Goal: Task Accomplishment & Management: Manage account settings

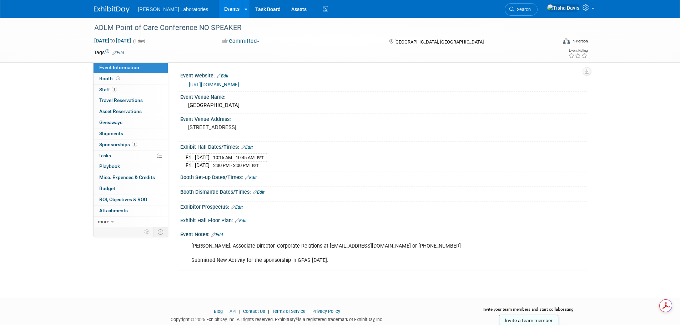
click at [219, 8] on link "Events" at bounding box center [232, 9] width 26 height 18
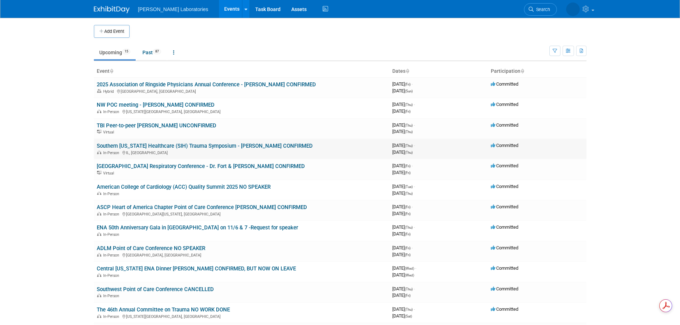
click at [254, 145] on link "Southern [US_STATE] Healthcare (SIH) Trauma Symposium - [PERSON_NAME] CONFIRMED" at bounding box center [205, 146] width 216 height 6
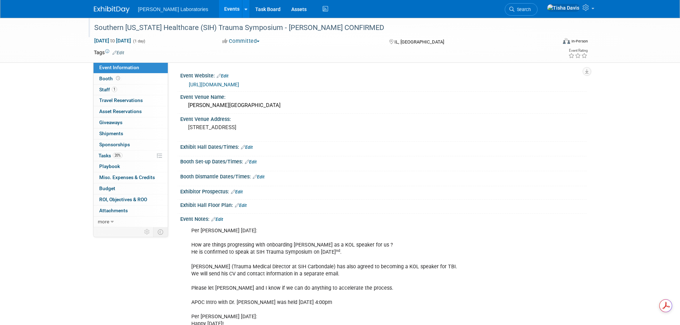
click at [353, 27] on div "Southern Illinois Healthcare (SIH) Trauma Symposium - Dr. Whiting CONFIRMED" at bounding box center [319, 27] width 454 height 13
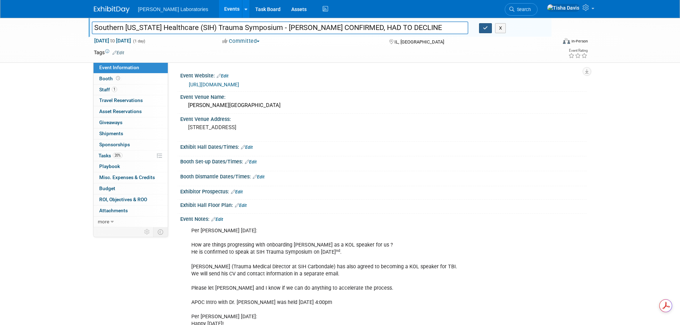
type input "Southern [US_STATE] Healthcare (SIH) Trauma Symposium - [PERSON_NAME] CONFIRMED…"
click at [482, 27] on button "button" at bounding box center [485, 28] width 13 height 10
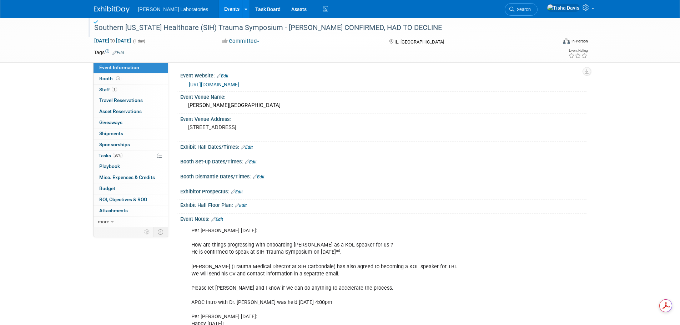
click at [152, 24] on div "Southern [US_STATE] Healthcare (SIH) Trauma Symposium - [PERSON_NAME] CONFIRMED…" at bounding box center [319, 27] width 454 height 13
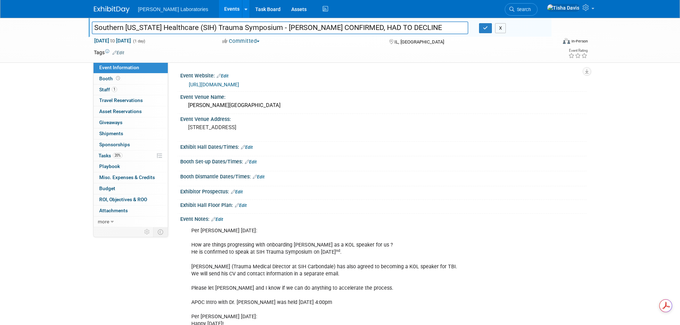
click at [498, 27] on button "X" at bounding box center [500, 28] width 11 height 10
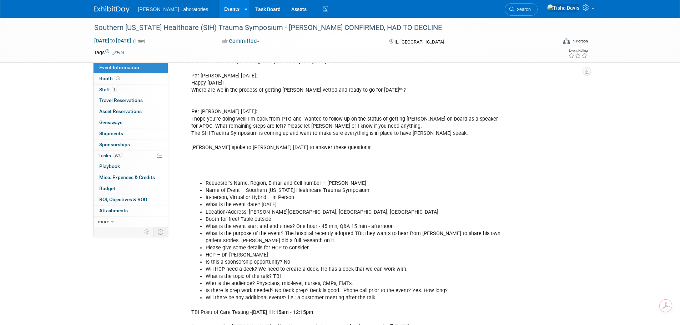
scroll to position [250, 0]
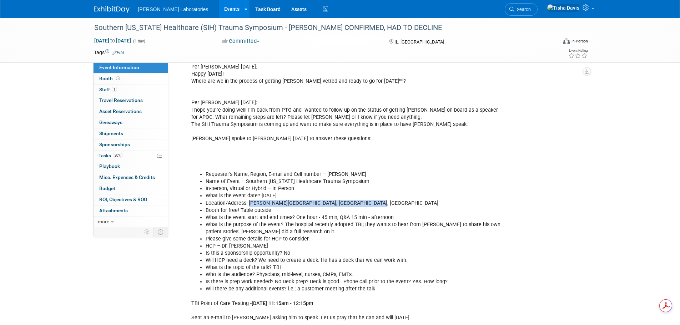
drag, startPoint x: 249, startPoint y: 203, endPoint x: 354, endPoint y: 206, distance: 105.3
click at [354, 206] on li "Location/Address: Walker's Bluff Convention Center, Carterville, IL" at bounding box center [354, 203] width 298 height 7
copy li "Walker's Bluff Convention Center, Carterville, IL"
click at [371, 237] on li "Please give some details for HCP to consider." at bounding box center [354, 238] width 298 height 7
drag, startPoint x: 294, startPoint y: 217, endPoint x: 393, endPoint y: 217, distance: 99.5
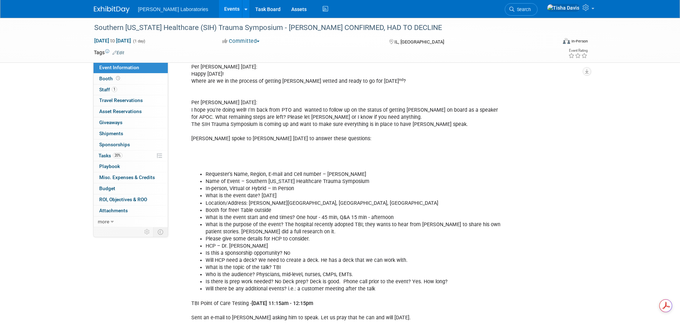
click at [393, 217] on li "What is the event start and end times? One hour - 45 min, Q&A 15 min - afternoon" at bounding box center [354, 217] width 298 height 7
click at [376, 306] on div "Per Alex 8/18/25: How are things progressing with onboarding Dr. Whiting as a K…" at bounding box center [346, 160] width 321 height 372
click at [252, 303] on b "Thursday, October 2, 2025 11:15am - 12:15pm" at bounding box center [282, 303] width 61 height 6
drag, startPoint x: 252, startPoint y: 301, endPoint x: 360, endPoint y: 302, distance: 107.7
click at [360, 302] on div "Per Alex 8/18/25: How are things progressing with onboarding Dr. Whiting as a K…" at bounding box center [346, 160] width 321 height 372
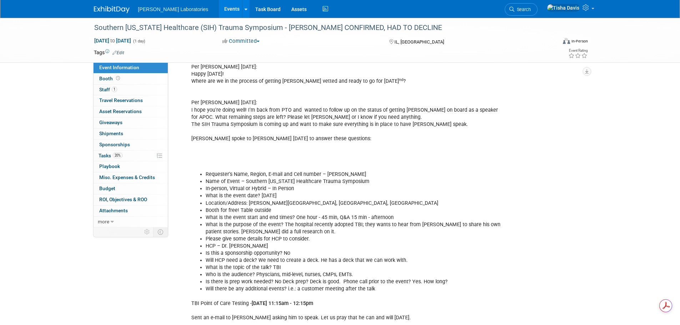
copy b "Thursday, October 2, 2025 11:15am - 12:15pm"
click at [334, 226] on li "What is the purpose of the event? The hospital recently adopted TBI; they wants…" at bounding box center [354, 228] width 298 height 14
drag, startPoint x: 282, startPoint y: 225, endPoint x: 357, endPoint y: 224, distance: 75.6
click at [357, 224] on li "What is the purpose of the event? The hospital recently adopted TBI; they wants…" at bounding box center [354, 228] width 298 height 14
copy li "The hospital recently adopted TBI"
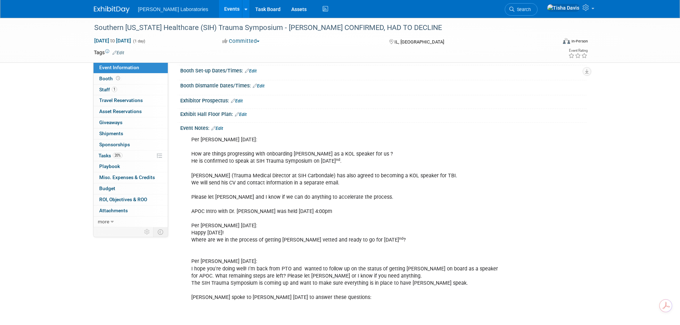
scroll to position [71, 0]
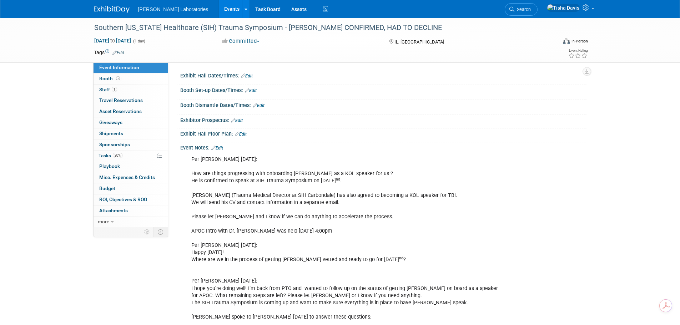
click at [222, 146] on link "Edit" at bounding box center [217, 148] width 12 height 5
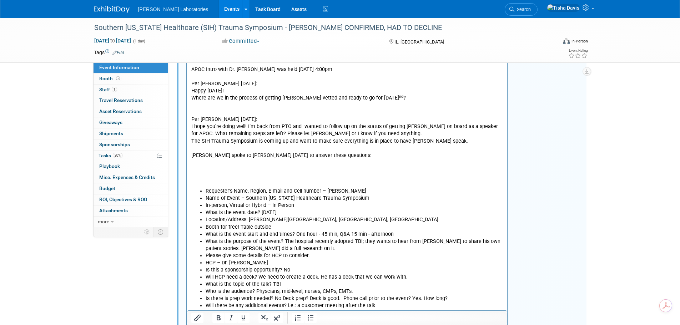
scroll to position [250, 0]
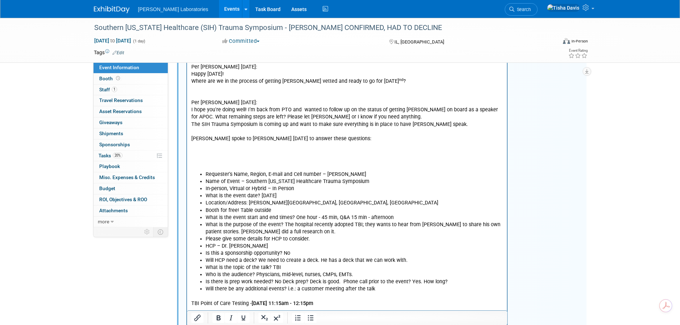
click at [267, 277] on li "Who is the audience? Physcians, mid-level, nurses, CMPs, EMTs." at bounding box center [354, 274] width 298 height 7
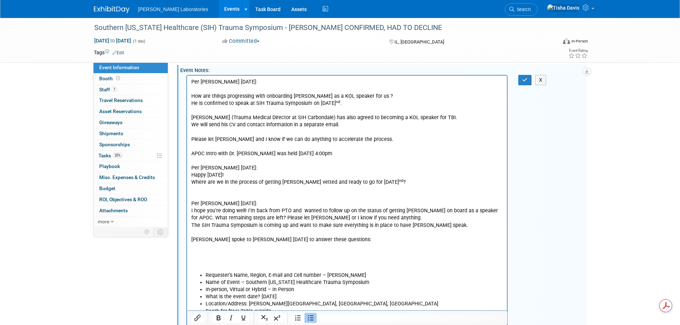
scroll to position [143, 0]
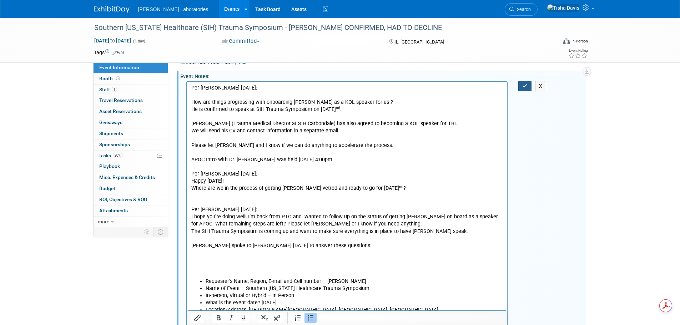
click at [522, 87] on button "button" at bounding box center [524, 86] width 13 height 10
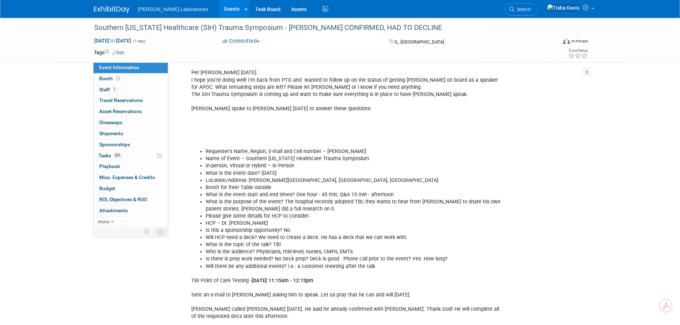
scroll to position [321, 0]
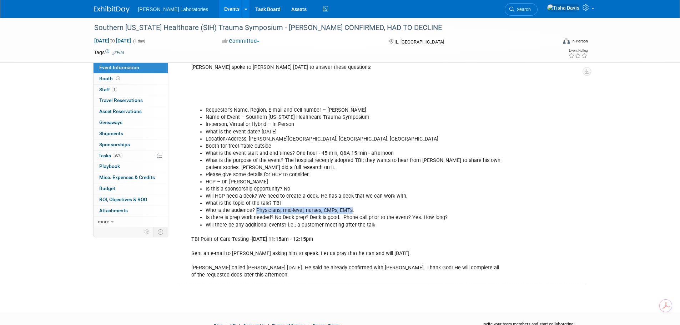
drag, startPoint x: 255, startPoint y: 209, endPoint x: 349, endPoint y: 209, distance: 93.8
click at [349, 209] on li "Who is the audience? Physicians, mid-level, nurses, CMPs, EMTs." at bounding box center [354, 210] width 298 height 7
copy li "Physicians, mid-level, nurses, CMPs, EMTs"
click at [579, 94] on div "Per Alex 8/18/25: How are things progressing with onboarding Dr. Whiting as a K…" at bounding box center [383, 92] width 406 height 382
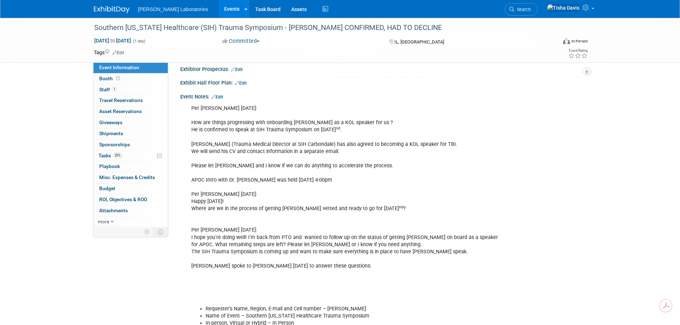
scroll to position [107, 0]
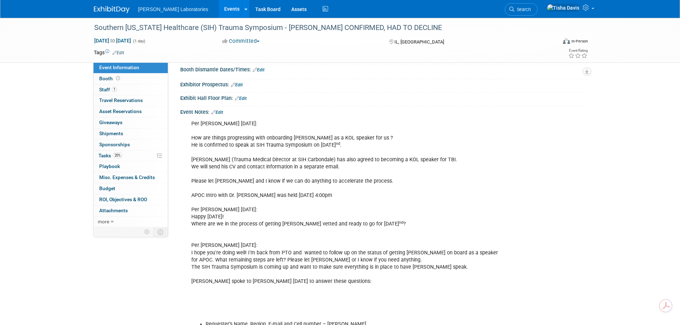
click at [223, 112] on link "Edit" at bounding box center [217, 112] width 12 height 5
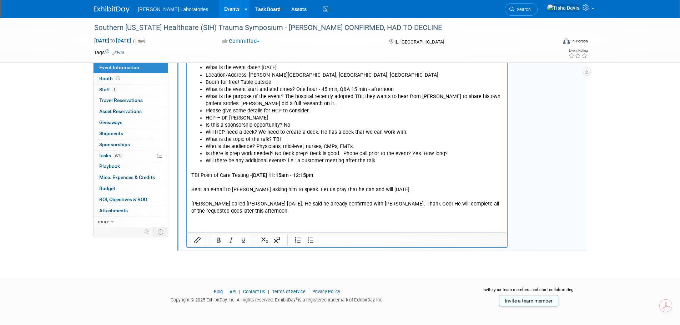
scroll to position [388, 0]
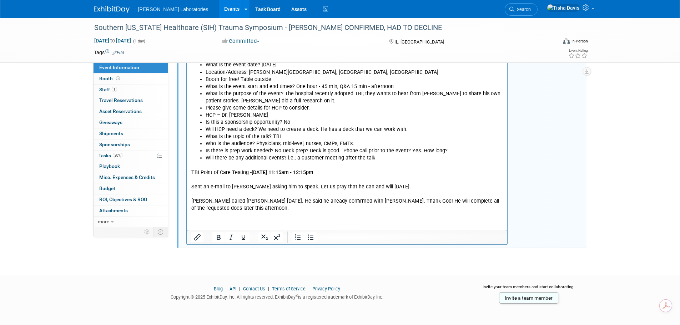
click at [255, 212] on p "TBI Point of Care Testing - Thursday, October 2, 2025 11:15am - 12:15pm Sent an…" at bounding box center [347, 187] width 312 height 50
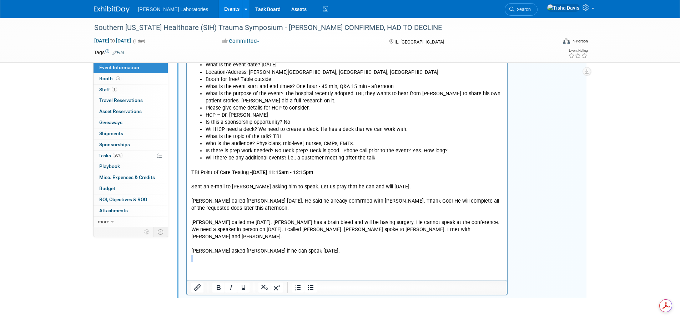
click at [241, 255] on body "Per Alex 8/18/25: How are things progressing with onboarding Dr. Whiting as a K…" at bounding box center [347, 55] width 313 height 430
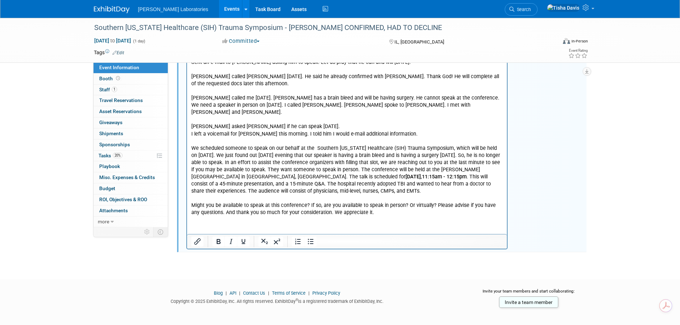
scroll to position [517, 0]
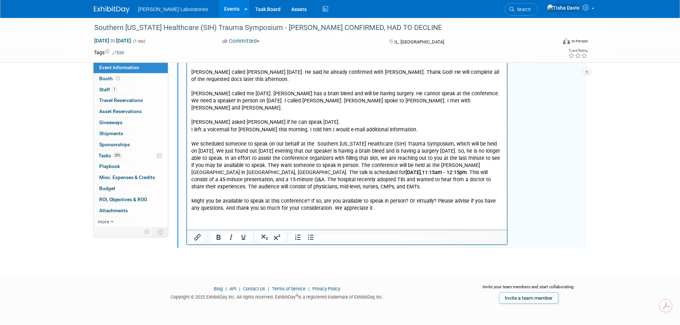
click at [368, 202] on p "Might you be available to speak at this conference? If so, are you available to…" at bounding box center [347, 205] width 312 height 14
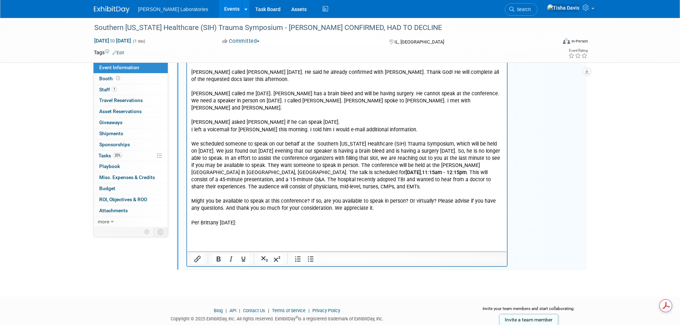
click at [203, 227] on p "Rich Text Area. Press ALT-0 for help." at bounding box center [347, 230] width 312 height 7
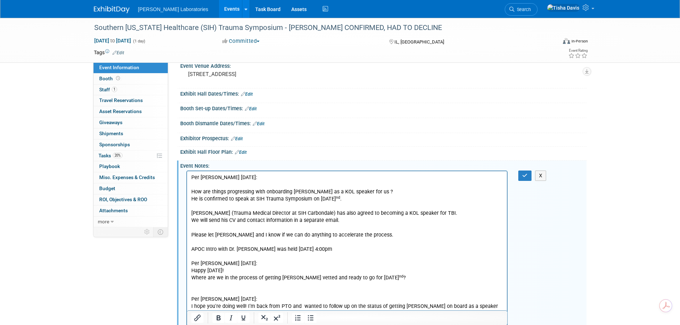
scroll to position [53, 0]
click at [524, 174] on icon "button" at bounding box center [524, 175] width 5 height 5
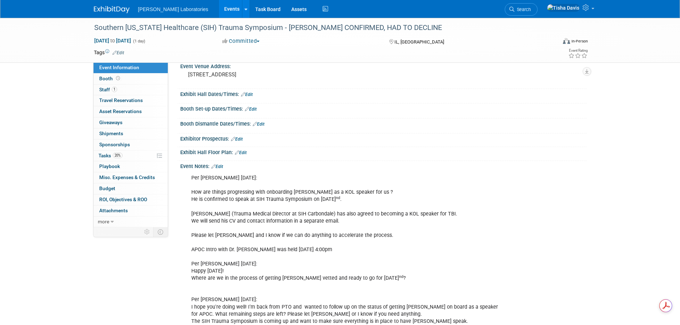
click at [221, 165] on link "Edit" at bounding box center [217, 166] width 12 height 5
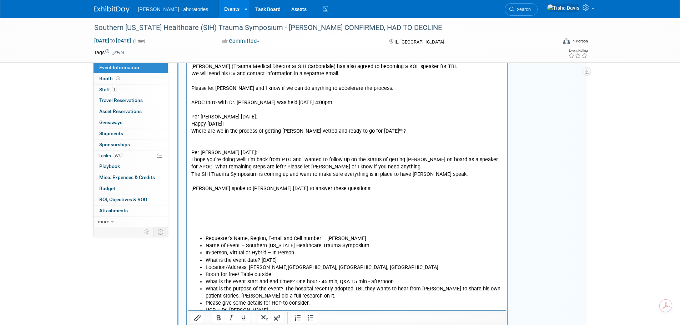
scroll to position [267, 0]
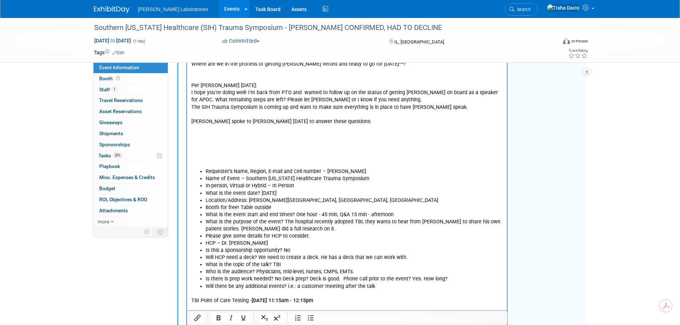
click at [223, 137] on p "Per Alex 8/18/25: How are things progressing with onboarding Dr. Whiting as a K…" at bounding box center [347, 65] width 312 height 208
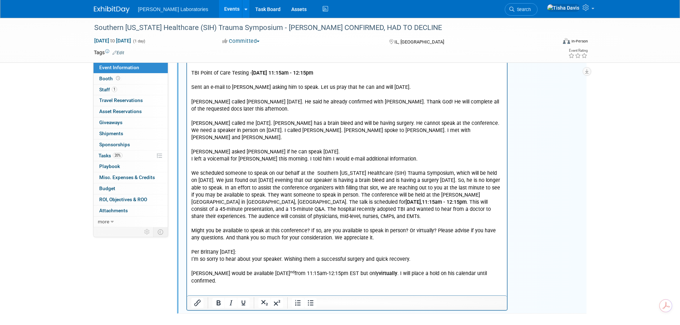
scroll to position [453, 0]
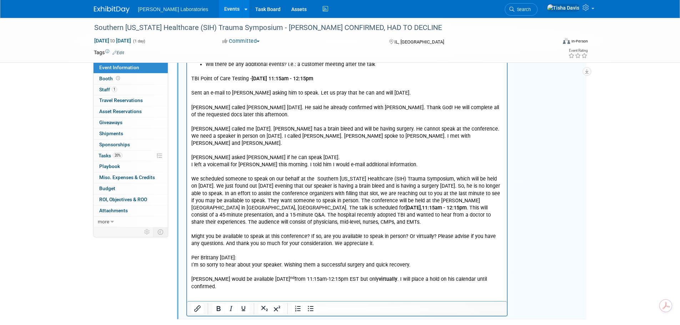
click at [413, 137] on p "TBI Point of Care Testing - Thursday, October 2, 2025 11:15am - 12:15pm Sent an…" at bounding box center [347, 179] width 312 height 222
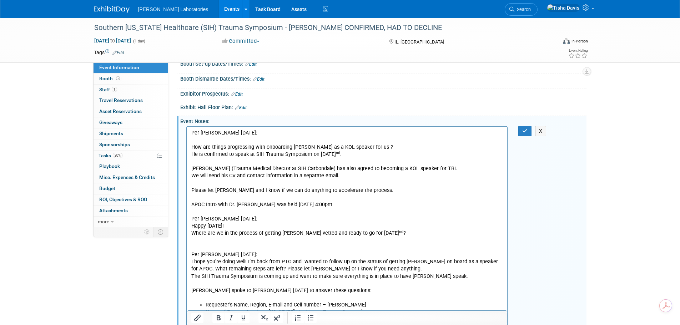
scroll to position [96, 0]
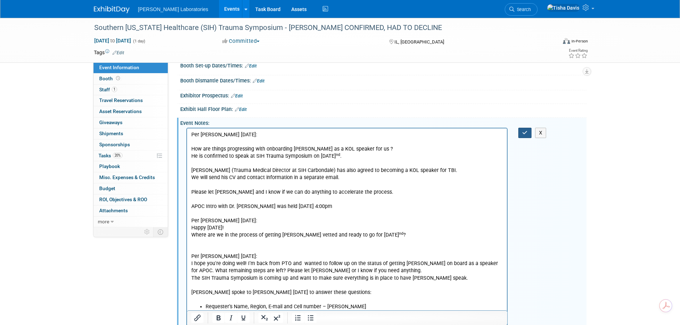
click at [525, 133] on icon "button" at bounding box center [524, 132] width 5 height 5
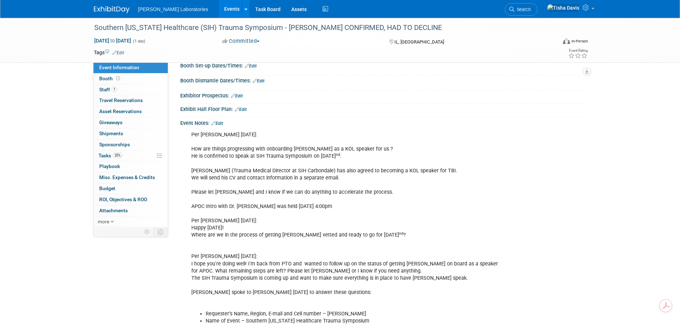
click at [219, 7] on link "Events" at bounding box center [232, 9] width 26 height 18
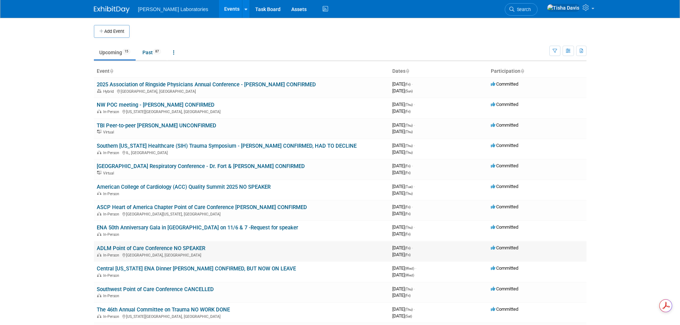
click at [172, 249] on link "ADLM Point of Care Conference NO SPEAKER" at bounding box center [151, 248] width 108 height 6
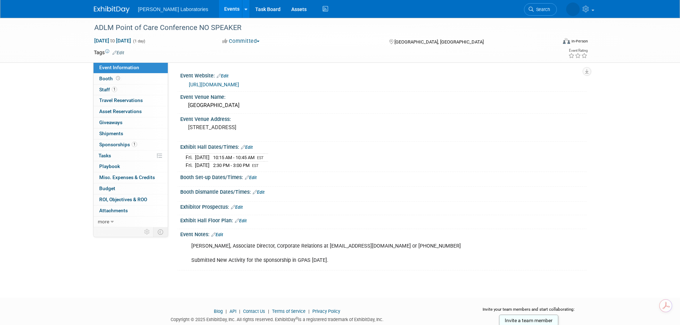
scroll to position [22, 0]
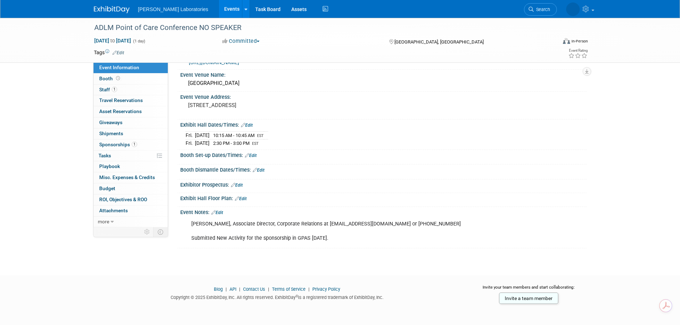
click at [223, 211] on link "Edit" at bounding box center [217, 212] width 12 height 5
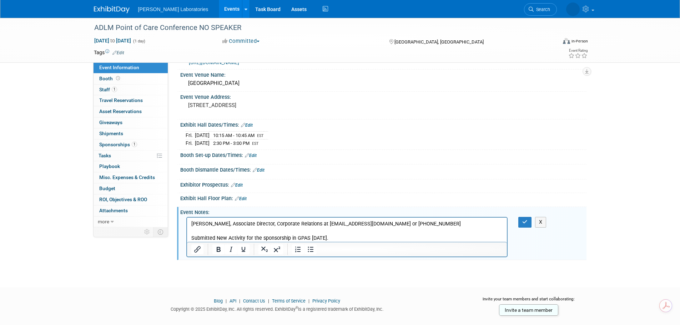
scroll to position [0, 0]
click at [191, 222] on p "Lane Glaster-West, Associate Director, Corporate Relations at lwest@myADLM.org …" at bounding box center [347, 230] width 312 height 21
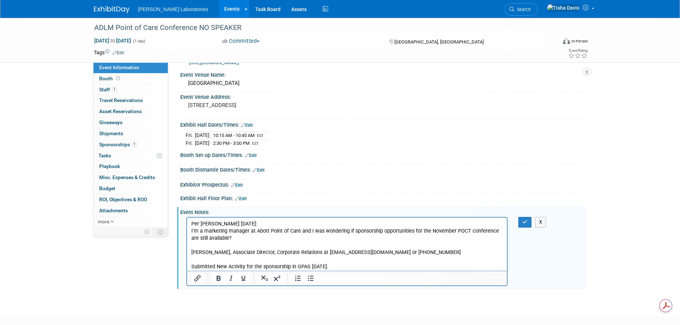
click at [245, 242] on p "I’m a marketing manager at Abott Point of Care and I was wondering if sponsorsh…" at bounding box center [347, 235] width 312 height 14
click at [421, 253] on p "Lane Glaster-West, Associate Director, Corporate Relations at lwest@myADLM.org …" at bounding box center [347, 259] width 312 height 21
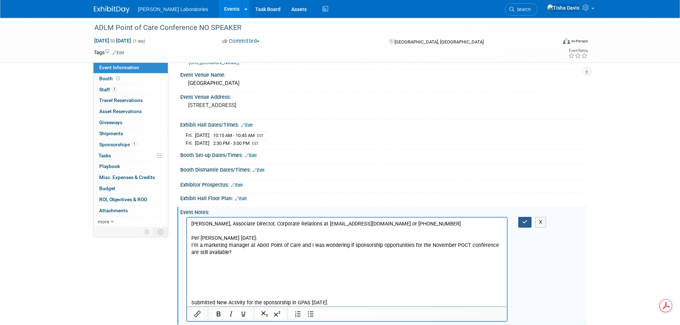
click at [525, 220] on icon "button" at bounding box center [524, 221] width 5 height 5
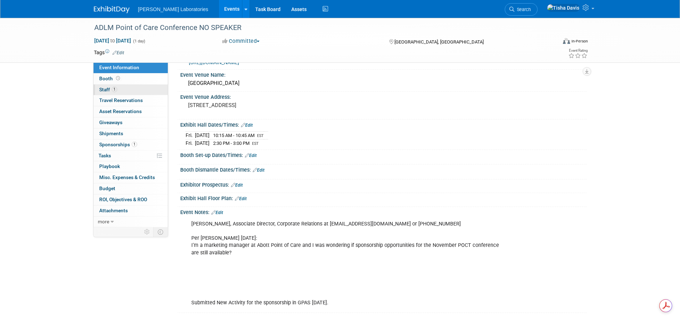
click at [106, 90] on span "Staff 1" at bounding box center [108, 90] width 18 height 6
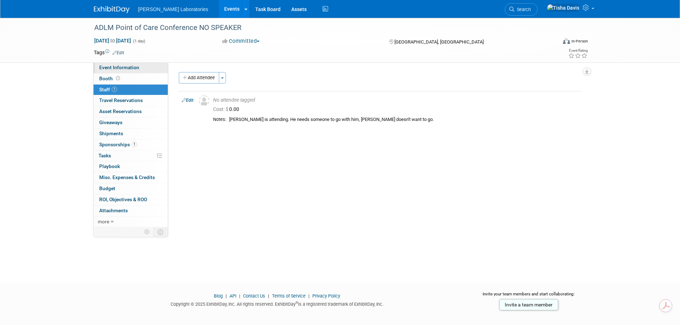
click at [123, 68] on span "Event Information" at bounding box center [119, 68] width 40 height 6
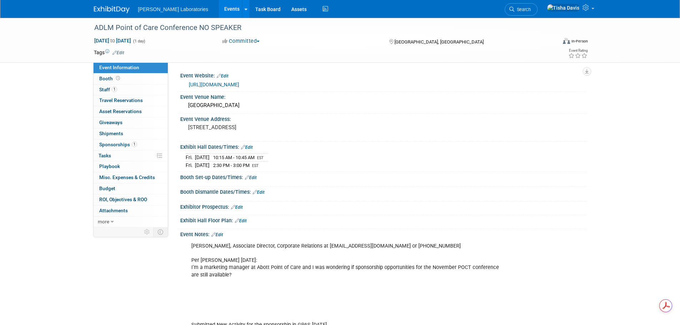
click at [223, 233] on link "Edit" at bounding box center [217, 234] width 12 height 5
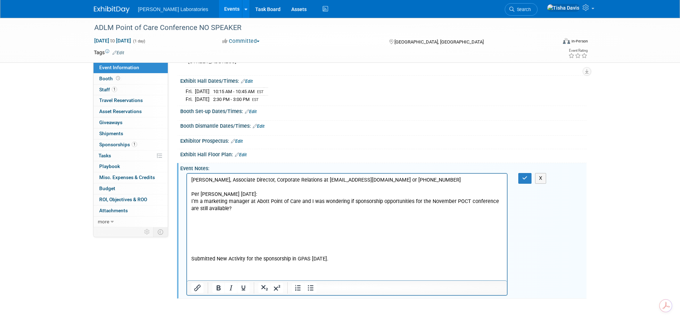
scroll to position [71, 0]
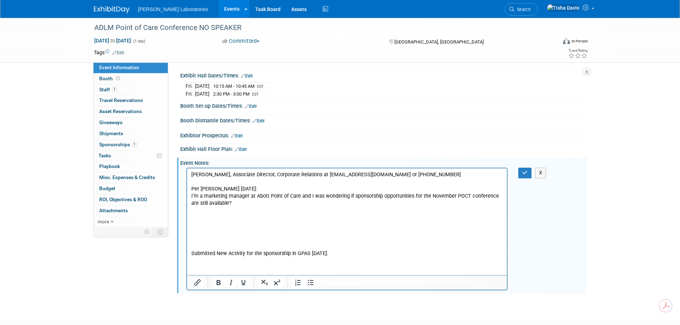
click at [212, 218] on p "Lane Glaster-West, Associate Director, Corporate Relations at lwest@myADLM.org …" at bounding box center [347, 214] width 312 height 86
click at [209, 221] on p "Lane Glaster-West, Associate Director, Corporate Relations at lwest@myADLM.org …" at bounding box center [347, 214] width 312 height 86
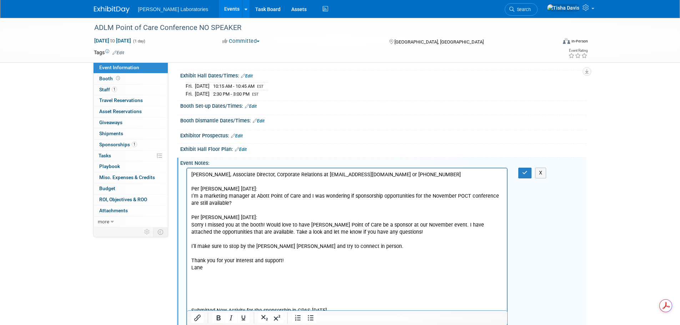
click at [195, 286] on p "Submitted New Activity for the sponsorship in GPAS [DATE]." at bounding box center [347, 292] width 312 height 43
click at [198, 285] on p "Submitted New Activity for the sponsorship in GPAS [DATE]." at bounding box center [347, 292] width 312 height 43
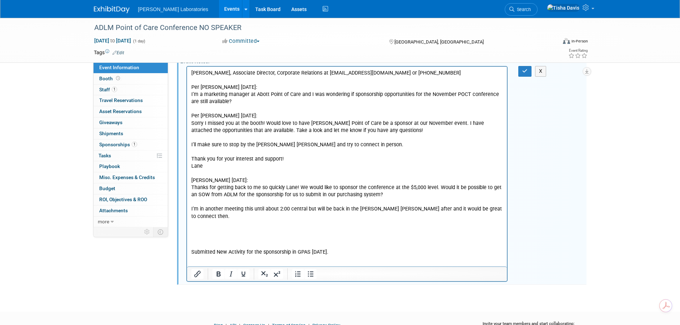
scroll to position [182, 0]
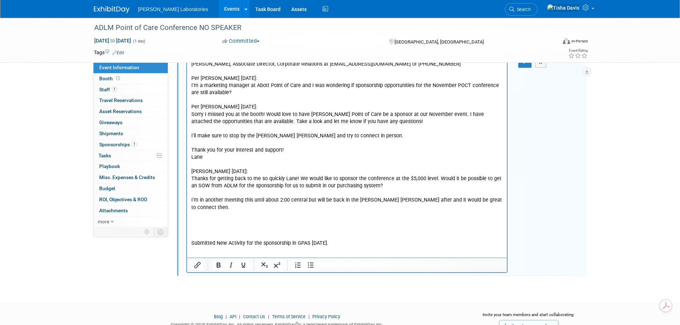
click at [215, 215] on p "Submitted New Activity for the sponsorship in GPAS [DATE]." at bounding box center [347, 229] width 312 height 36
click at [202, 214] on p "Submitted New Activity for the sponsorship in GPAS [DATE]." at bounding box center [347, 229] width 312 height 36
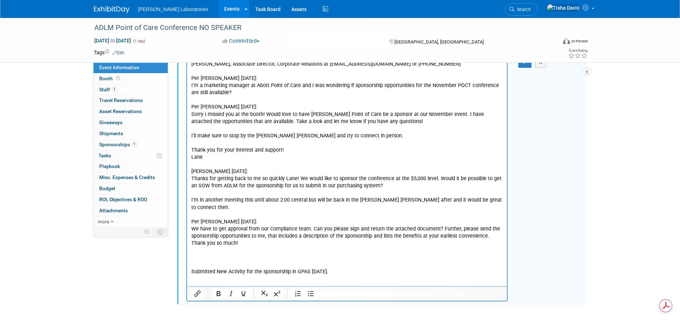
click at [200, 248] on p "Submitted New Activity for the sponsorship in GPAS [DATE]." at bounding box center [347, 261] width 312 height 29
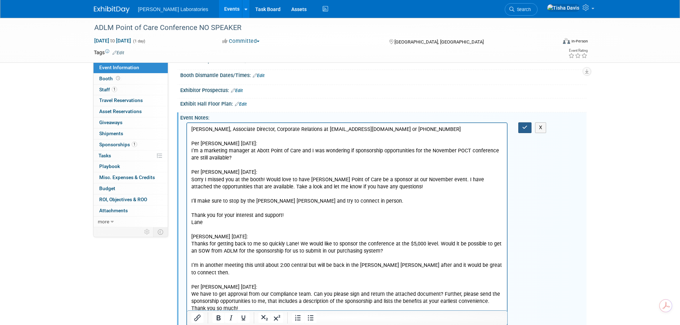
scroll to position [111, 0]
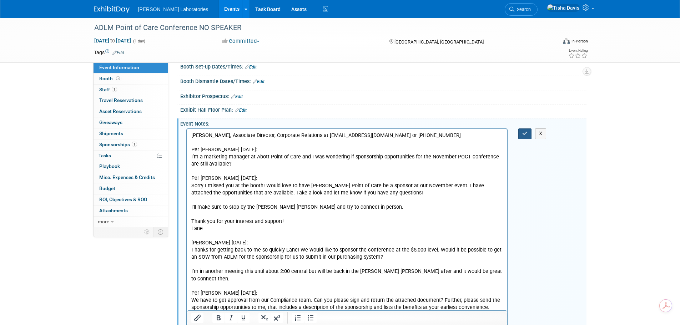
click at [523, 131] on icon "button" at bounding box center [524, 133] width 5 height 5
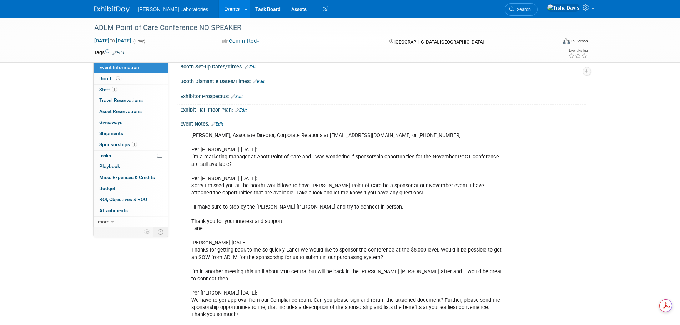
click at [221, 123] on link "Edit" at bounding box center [217, 124] width 12 height 5
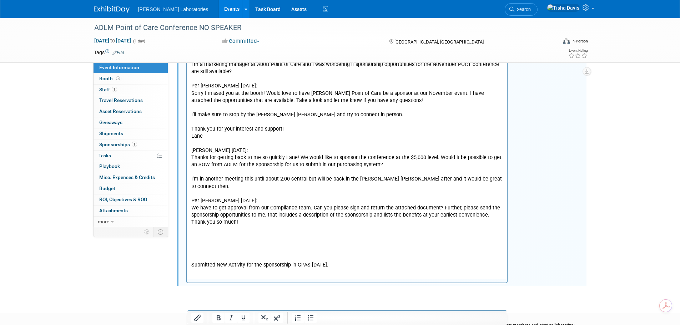
scroll to position [218, 0]
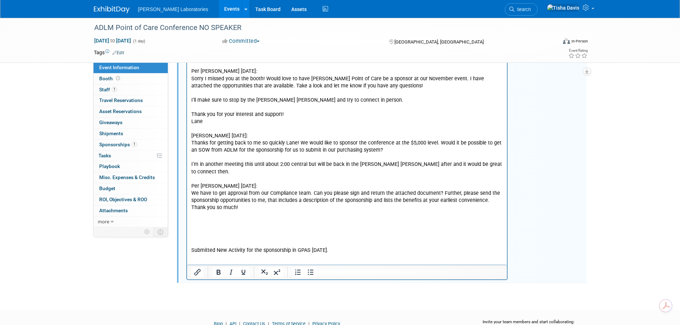
click at [216, 216] on p "Lane Glaster-West, Associate Director, Corporate Relations at lwest@myADLM.org …" at bounding box center [347, 139] width 312 height 229
click at [199, 216] on p "Lane Glaster-West, Associate Director, Corporate Relations at lwest@myADLM.org …" at bounding box center [347, 139] width 312 height 229
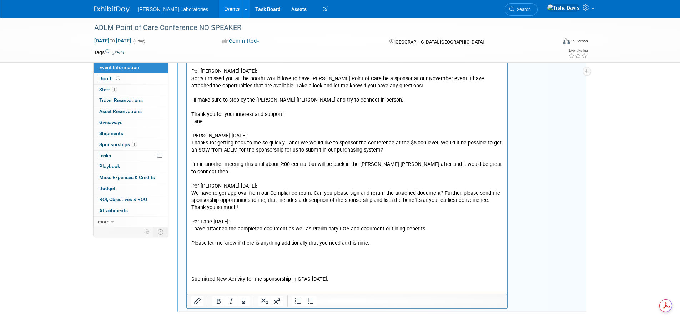
click at [222, 233] on p "Rich Text Area. Press ALT-0 for help." at bounding box center [347, 236] width 312 height 7
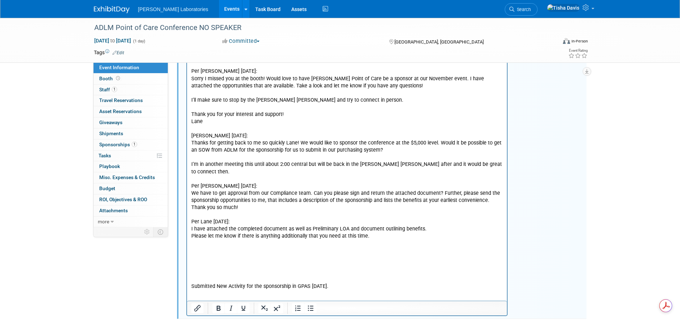
click at [200, 247] on p "Rich Text Area. Press ALT-0 for help." at bounding box center [347, 250] width 312 height 7
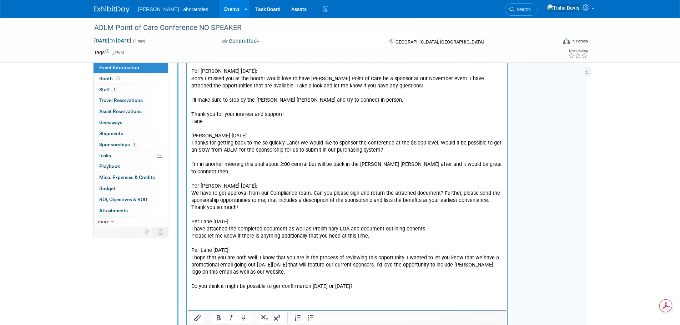
click at [205, 297] on p "Submitted New Activity for the sponsorship in GPAS [DATE]." at bounding box center [347, 308] width 312 height 36
click at [211, 292] on p "Submitted New Activity for the sponsorship in GPAS [DATE]." at bounding box center [347, 308] width 312 height 36
click at [209, 298] on p "Submitted New Activity for the sponsorship in GPAS [DATE]." at bounding box center [347, 308] width 312 height 36
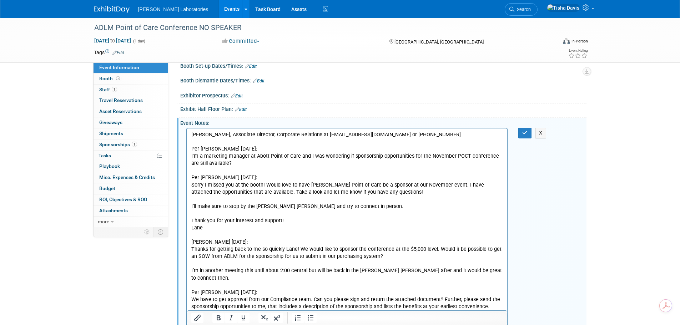
scroll to position [111, 0]
click at [524, 132] on icon "button" at bounding box center [524, 133] width 5 height 5
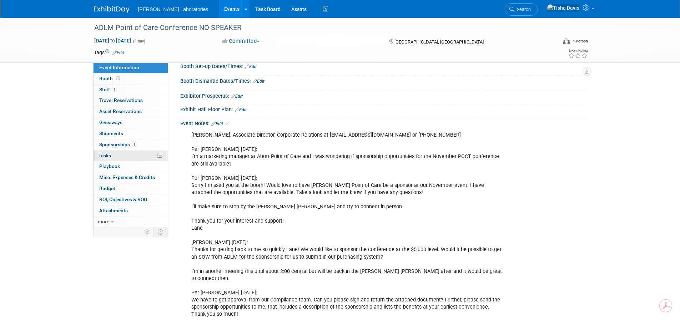
click at [107, 155] on span "Tasks 0%" at bounding box center [104, 156] width 12 height 6
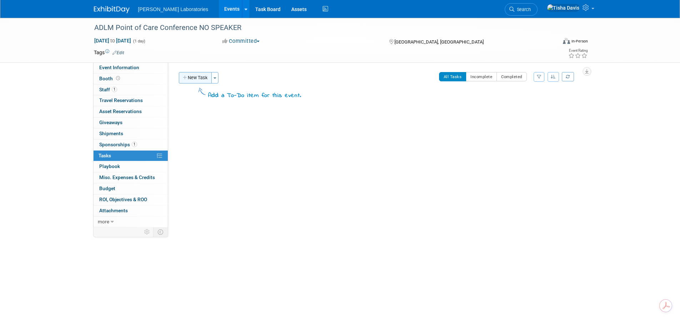
click at [198, 76] on button "New Task" at bounding box center [195, 77] width 33 height 11
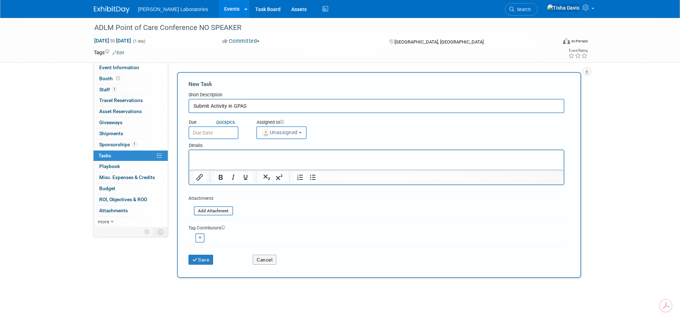
type input "Submit Activity in GPAS"
click at [211, 134] on input "text" at bounding box center [213, 132] width 50 height 13
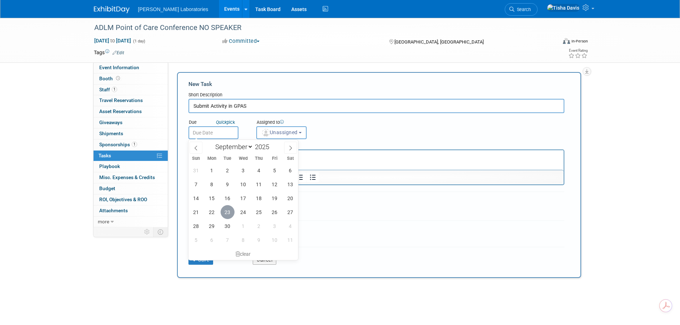
click at [227, 210] on span "23" at bounding box center [227, 212] width 14 height 14
type input "Sep 23, 2025"
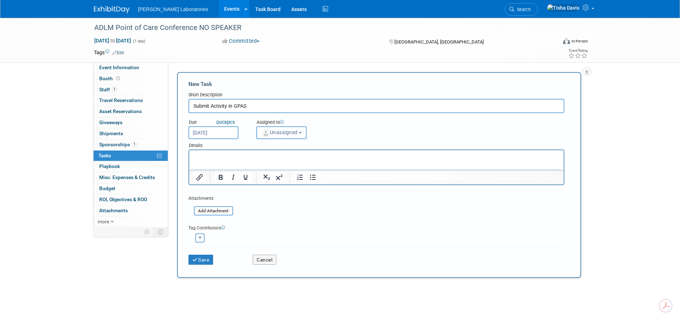
click at [298, 131] on span "Unassigned" at bounding box center [279, 133] width 36 height 6
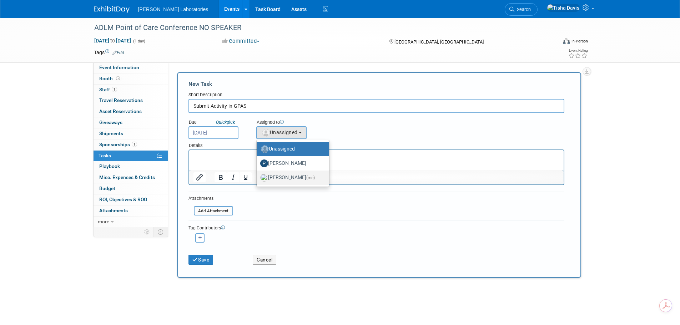
click at [276, 178] on label "Tisha Davis (me)" at bounding box center [291, 177] width 62 height 11
click at [258, 178] on input "Tisha Davis (me)" at bounding box center [255, 176] width 5 height 5
select select "2770856e-d6b1-4121-bfe1-202d7e478624"
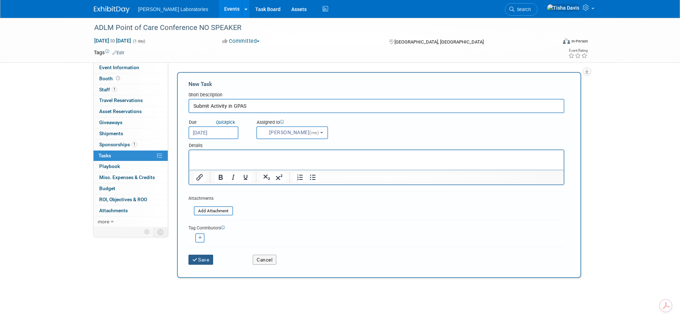
click at [204, 261] on button "Save" at bounding box center [200, 260] width 25 height 10
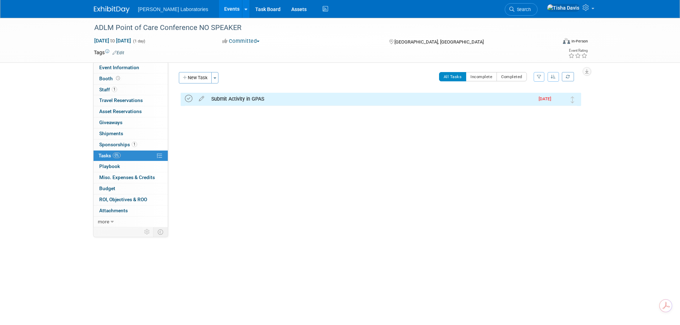
click at [189, 98] on icon at bounding box center [188, 98] width 7 height 7
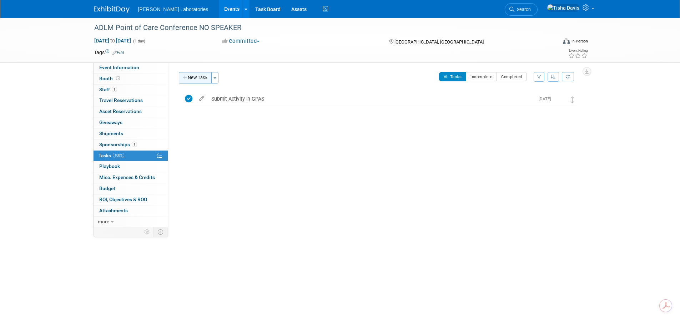
click at [196, 79] on button "New Task" at bounding box center [195, 77] width 33 height 11
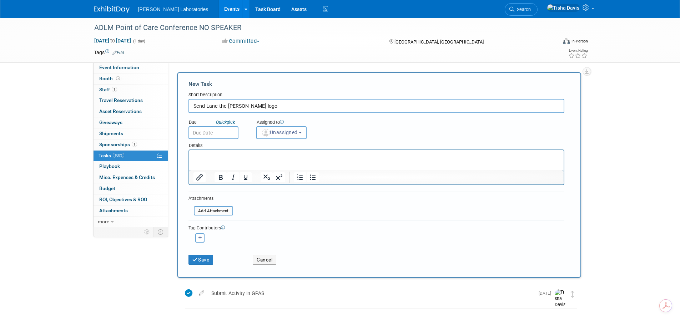
type input "Send Lane the Abbott logo"
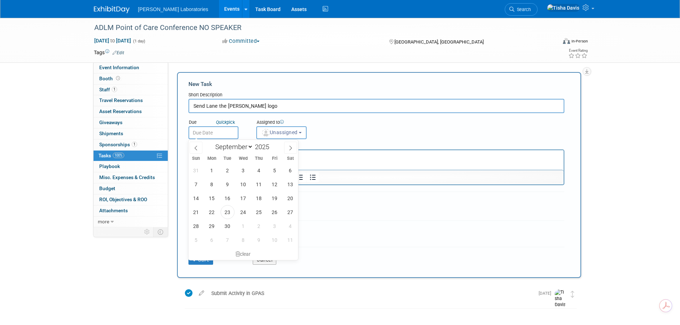
click at [231, 133] on input "text" at bounding box center [213, 132] width 50 height 13
click at [276, 211] on span "26" at bounding box center [275, 212] width 14 height 14
type input "Sep 26, 2025"
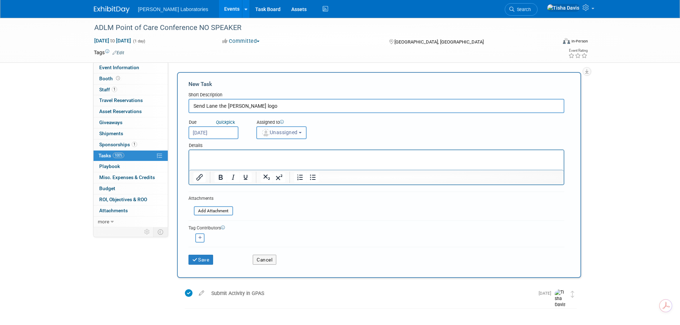
click at [305, 132] on button "Unassigned" at bounding box center [281, 132] width 51 height 13
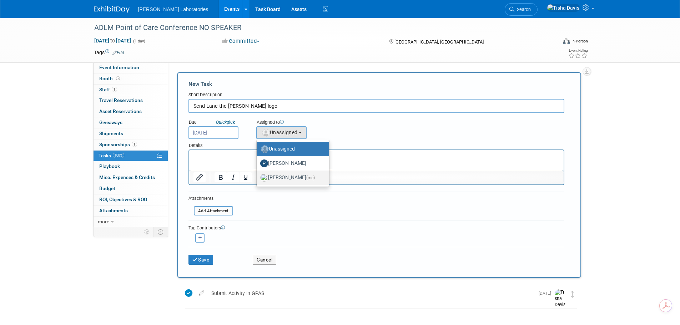
click at [279, 178] on label "Tisha Davis (me)" at bounding box center [291, 177] width 62 height 11
click at [258, 178] on input "Tisha Davis (me)" at bounding box center [255, 176] width 5 height 5
select select "2770856e-d6b1-4121-bfe1-202d7e478624"
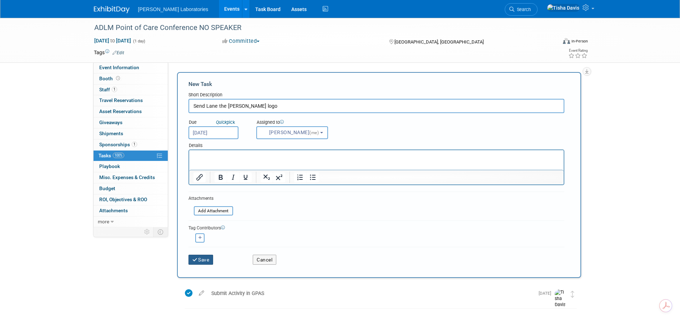
click at [205, 261] on button "Save" at bounding box center [200, 260] width 25 height 10
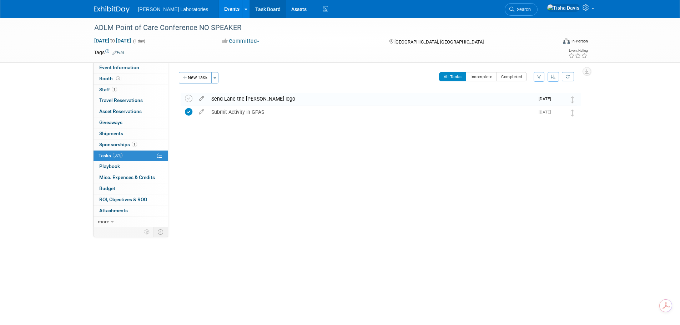
click at [250, 14] on link "Task Board" at bounding box center [268, 9] width 36 height 18
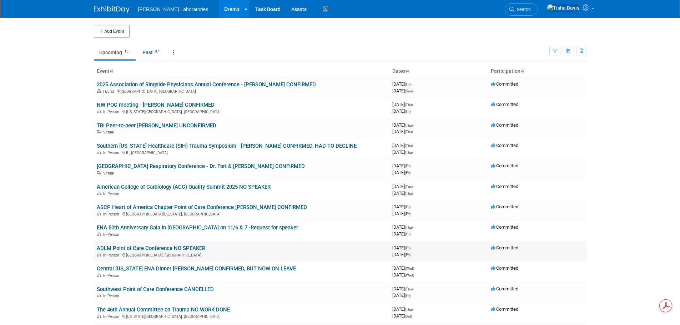
click at [171, 247] on link "ADLM Point of Care Conference NO SPEAKER" at bounding box center [151, 248] width 108 height 6
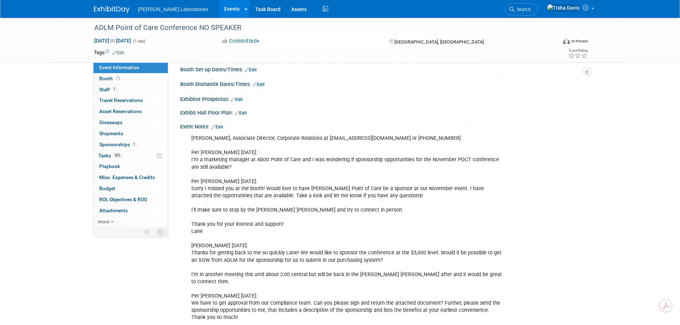
scroll to position [107, 0]
click at [221, 126] on link "Edit" at bounding box center [217, 127] width 12 height 5
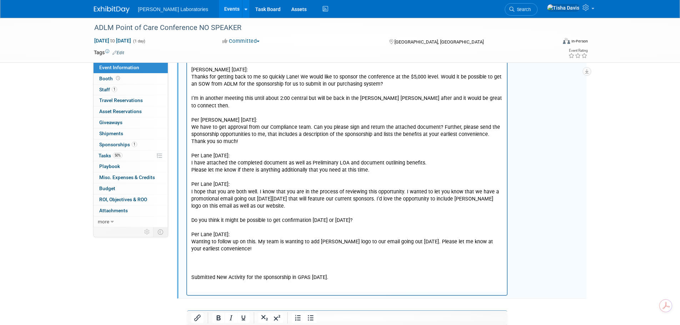
scroll to position [285, 0]
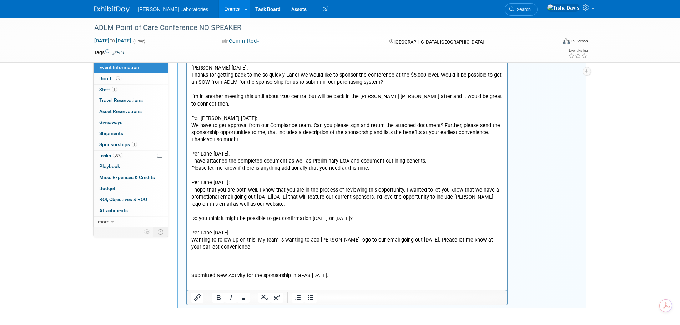
click at [242, 256] on p "[PERSON_NAME], Associate Director, Corporate Relations at [EMAIL_ADDRESS][DOMAI…" at bounding box center [347, 119] width 312 height 323
click at [218, 253] on p "[PERSON_NAME], Associate Director, Corporate Relations at [EMAIL_ADDRESS][DOMAI…" at bounding box center [347, 119] width 312 height 323
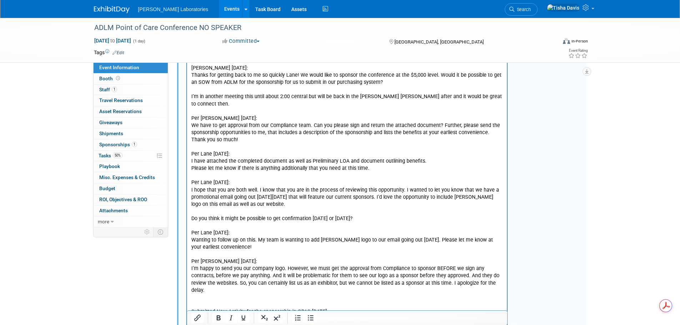
click at [485, 277] on p "I’m happy to send you our company logo. However, we must get the approval from …" at bounding box center [347, 279] width 312 height 29
click at [194, 301] on p "Rich Text Area. Press ALT-0 for help." at bounding box center [347, 304] width 312 height 7
click at [371, 309] on p "No worries, [PERSON_NAME]. We’ll hold off until it’s confirmed. Thank you for t…" at bounding box center [347, 312] width 312 height 7
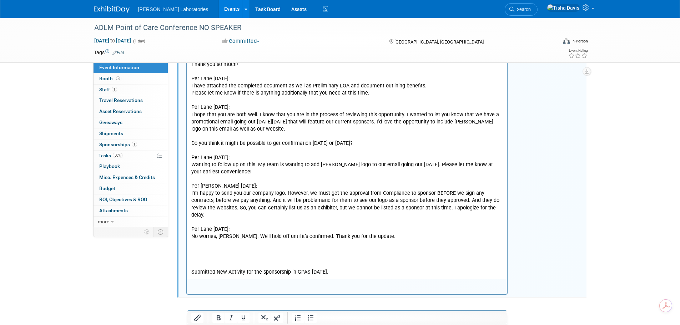
scroll to position [361, 0]
click at [259, 247] on p "Rich Text Area. Press ALT-0 for help." at bounding box center [347, 250] width 312 height 7
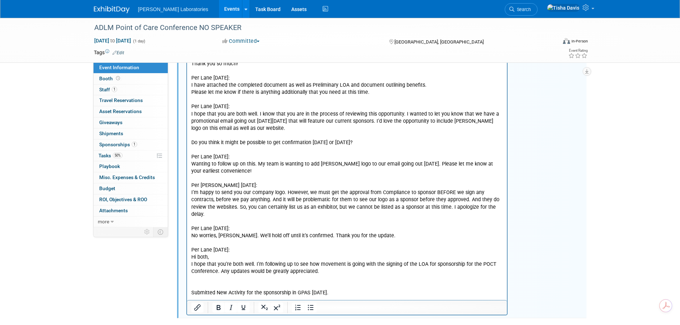
click at [330, 261] on p "I hope that you’re both well. I’m following up to see how movement is going wit…" at bounding box center [347, 268] width 312 height 14
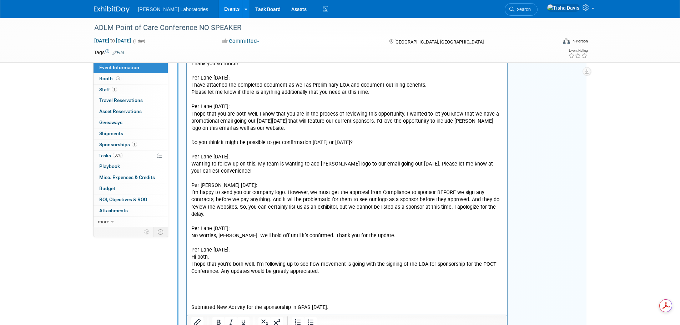
click at [224, 283] on p "Rich Text Area. Press ALT-0 for help." at bounding box center [347, 286] width 312 height 7
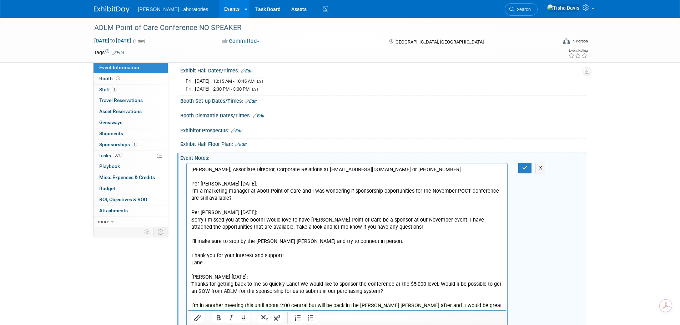
scroll to position [76, 0]
click at [520, 168] on button "button" at bounding box center [524, 168] width 13 height 10
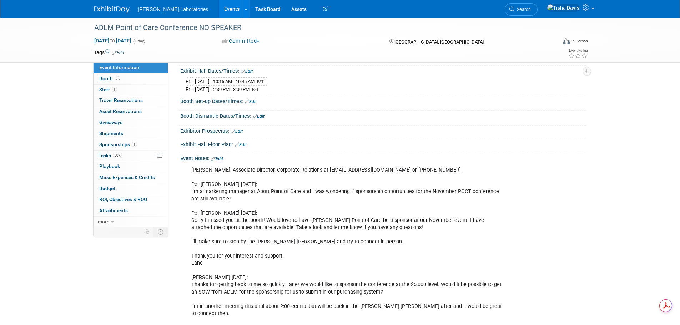
click at [220, 156] on link "Edit" at bounding box center [217, 158] width 12 height 5
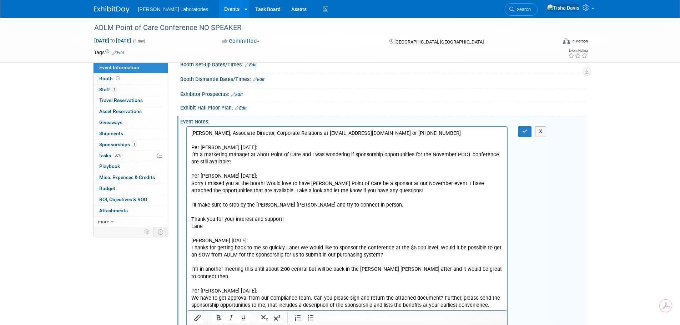
scroll to position [147, 0]
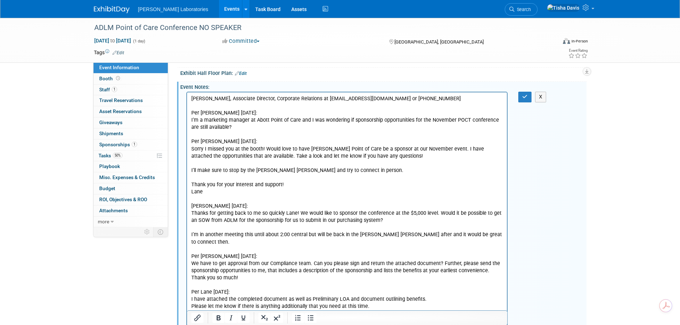
click at [495, 235] on p "[PERSON_NAME], Associate Director, Corporate Relations at [EMAIL_ADDRESS][DOMAI…" at bounding box center [347, 313] width 312 height 437
click at [232, 249] on p "[PERSON_NAME], Associate Director, Corporate Relations at [EMAIL_ADDRESS][DOMAI…" at bounding box center [347, 313] width 312 height 437
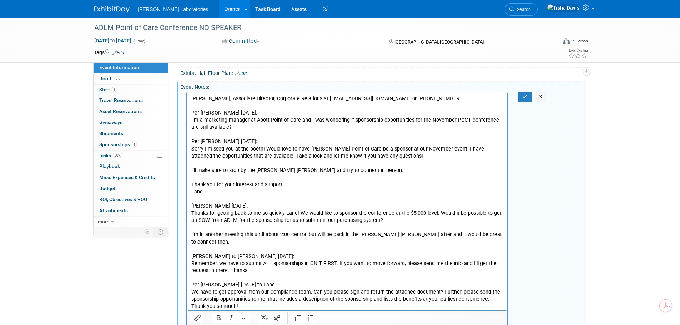
click at [273, 265] on p "Remember, we have to submit ALL sponsorships in ONIT FIRST. If you want to move…" at bounding box center [347, 267] width 312 height 14
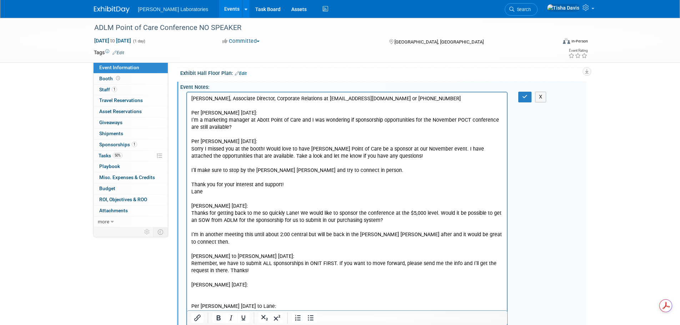
click at [214, 289] on p "Rich Text Area. Press ALT-0 for help." at bounding box center [347, 292] width 312 height 7
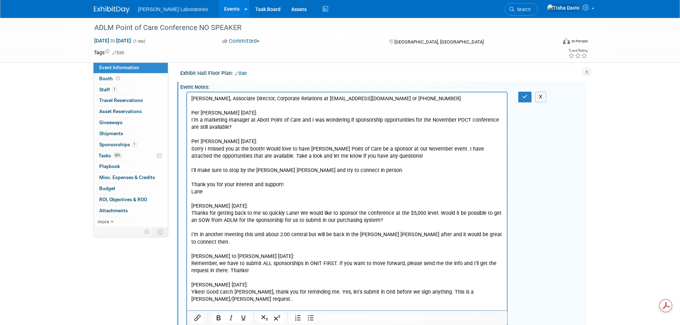
click at [493, 289] on p "Yikes! Good catch [PERSON_NAME], thank you for reminding me. Yes, let’s submit …" at bounding box center [347, 296] width 312 height 14
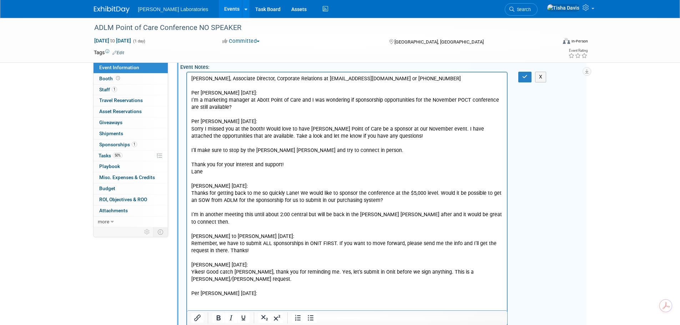
scroll to position [183, 0]
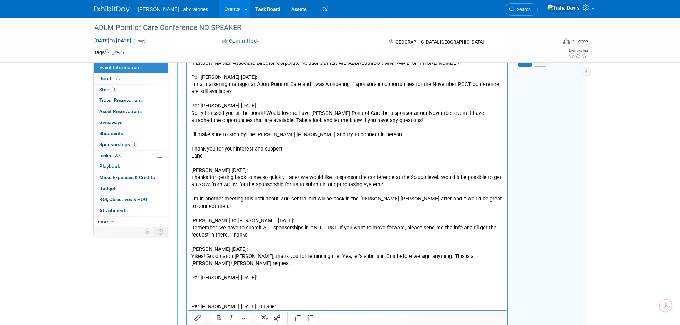
click at [219, 281] on p "Rich Text Area. Press ALT-0 for help." at bounding box center [347, 284] width 312 height 7
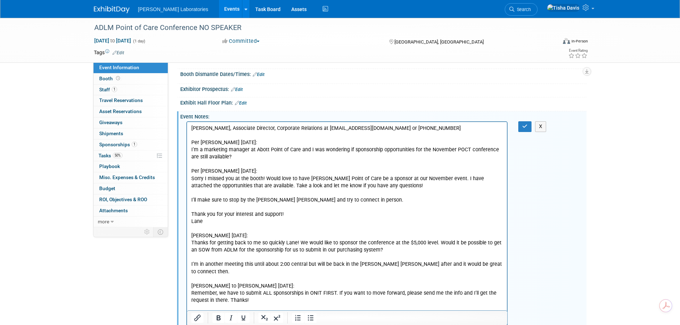
scroll to position [112, 0]
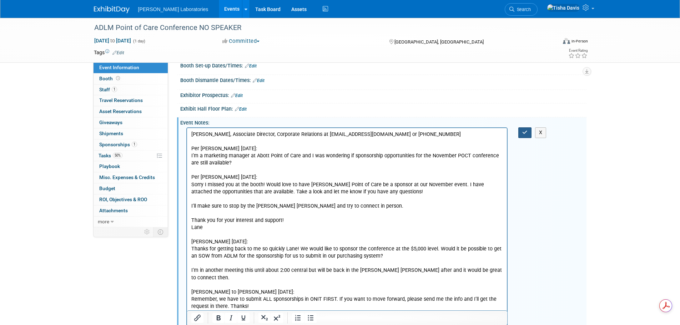
click at [526, 132] on icon "button" at bounding box center [524, 132] width 5 height 5
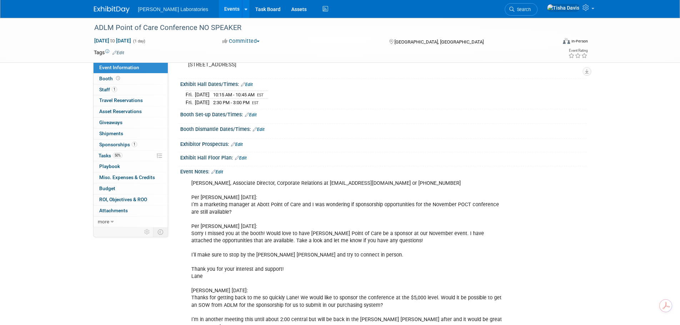
scroll to position [40, 0]
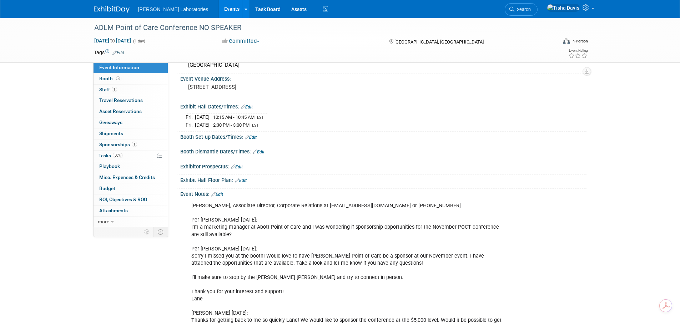
click at [220, 193] on link "Edit" at bounding box center [217, 194] width 12 height 5
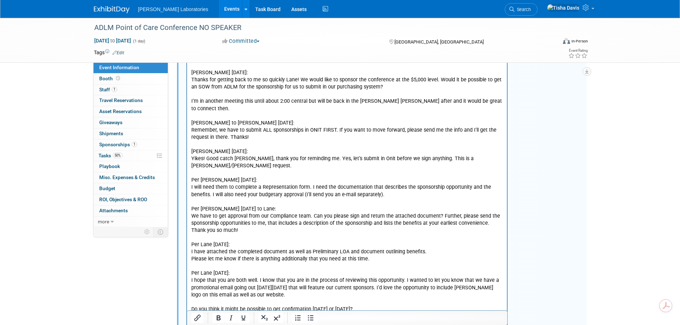
scroll to position [290, 0]
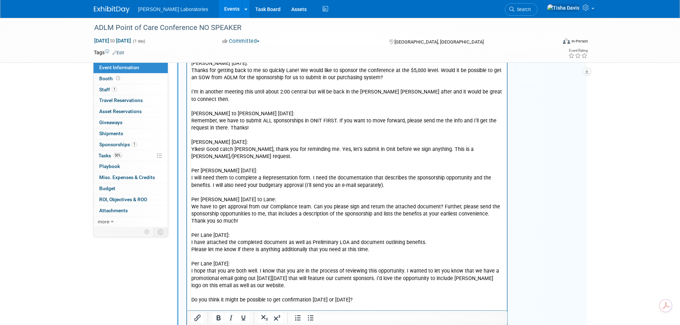
click at [396, 173] on p "Lane Glaster-West, Associate Director, Corporate Relations at lwest@myADLM.org …" at bounding box center [347, 214] width 312 height 523
click at [434, 193] on p "Lane Glaster-West, Associate Director, Corporate Relations at lwest@myADLM.org …" at bounding box center [347, 214] width 312 height 523
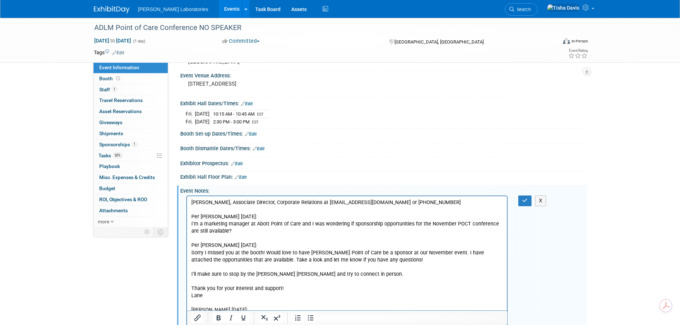
scroll to position [0, 0]
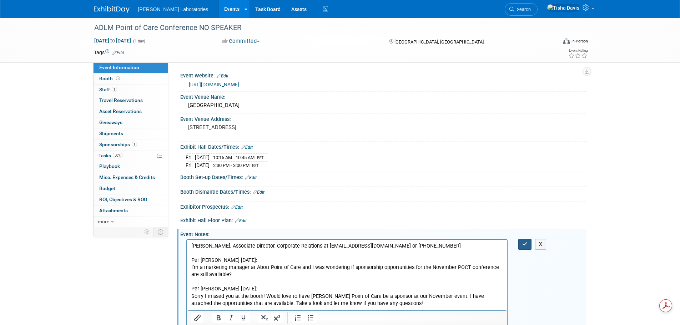
click at [526, 244] on icon "button" at bounding box center [524, 244] width 5 height 5
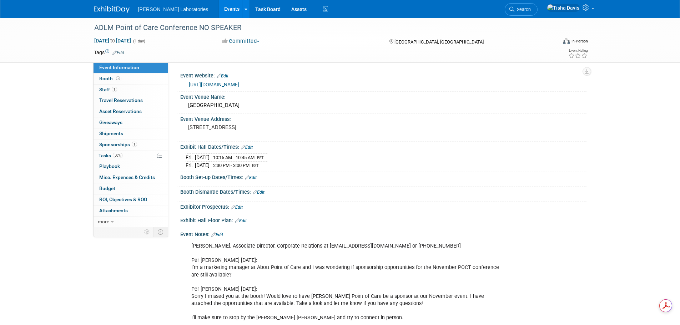
click at [221, 235] on link "Edit" at bounding box center [217, 234] width 12 height 5
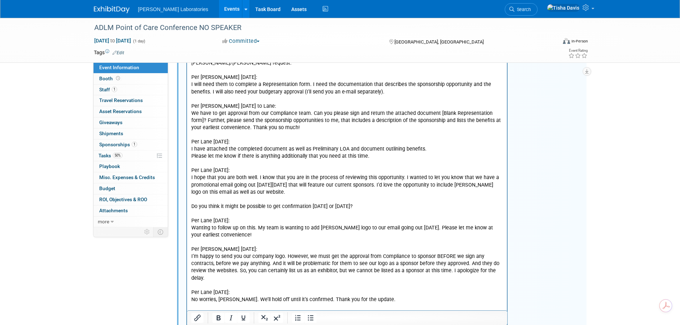
scroll to position [357, 0]
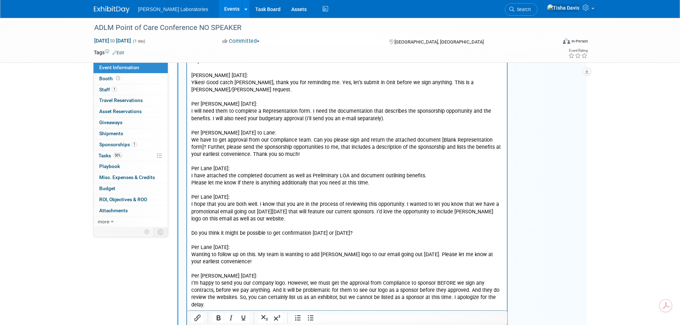
click at [260, 249] on p "Lane Glaster-West, Associate Director, Corporate Relations at lwest@myADLM.org …" at bounding box center [347, 147] width 312 height 523
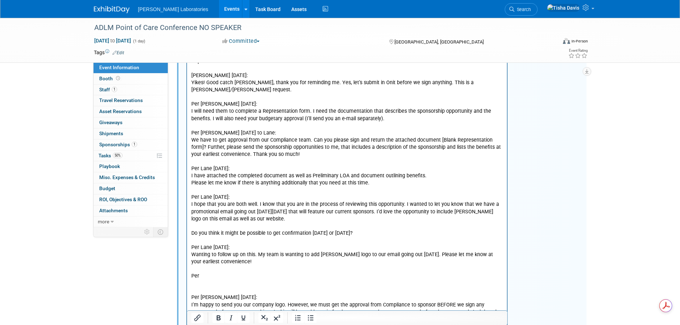
click at [228, 273] on p "Per" at bounding box center [347, 276] width 312 height 7
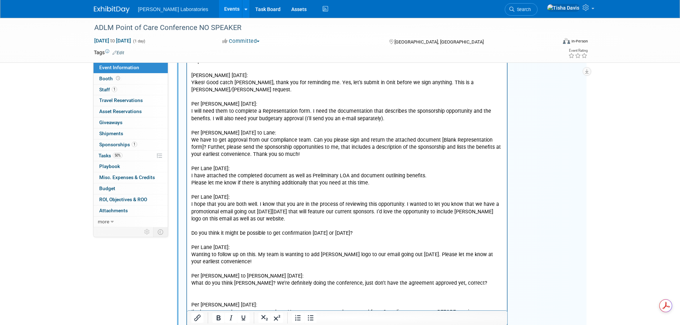
click at [460, 280] on p "What do you think Tisha? We’re definitely doing the conference, just don’t have…" at bounding box center [347, 283] width 312 height 7
click at [240, 302] on p "Rich Text Area. Press ALT-0 for help." at bounding box center [347, 305] width 312 height 7
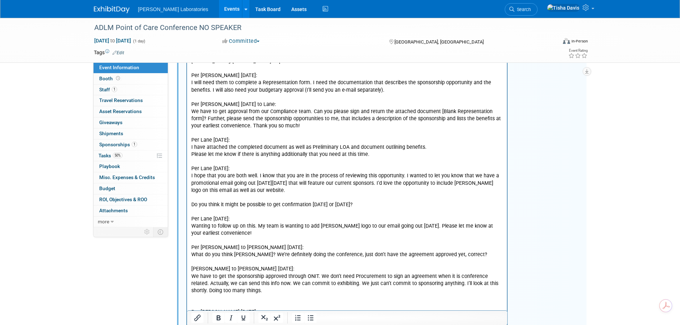
scroll to position [499, 0]
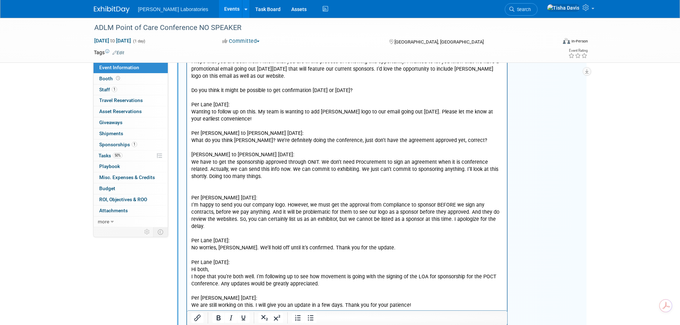
click at [258, 164] on p "We have to get the sponsorship approved through ONIT. We don’t need Procurement…" at bounding box center [347, 169] width 312 height 21
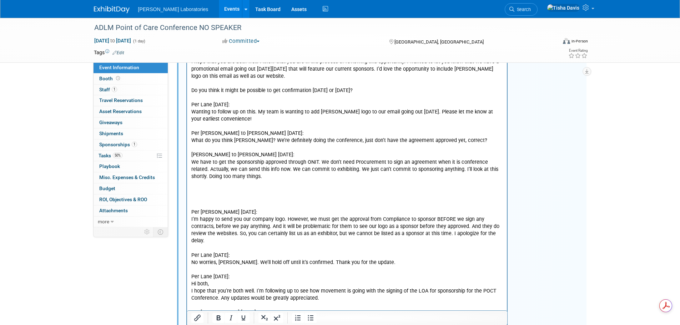
click at [212, 195] on p "Per Tisha 8/6/25: I’m happy to send you our company logo. However, we must get …" at bounding box center [347, 270] width 312 height 151
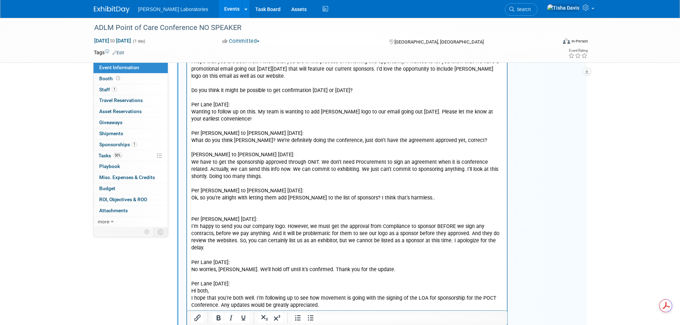
click at [423, 195] on p "Ok, so you’re alright with letting them add Abbott to the list of sponsors? I t…" at bounding box center [347, 198] width 312 height 7
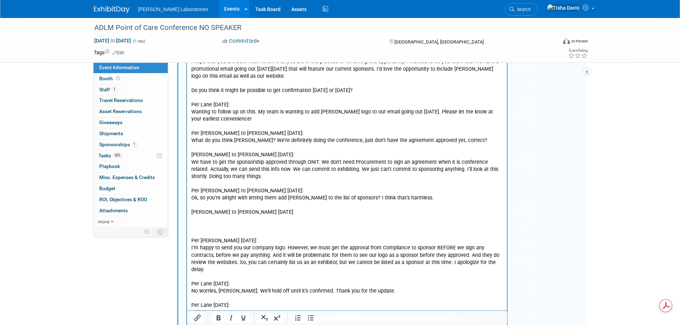
click at [200, 216] on p "Rich Text Area. Press ALT-0 for help." at bounding box center [347, 219] width 312 height 7
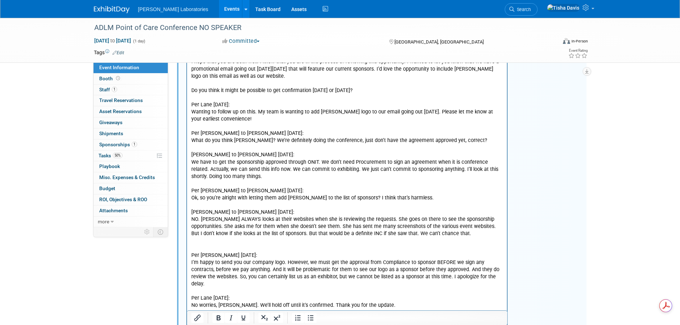
click at [202, 238] on p "Per Tisha 8/6/25: I’m happy to send you our company logo. However, we must get …" at bounding box center [347, 313] width 312 height 151
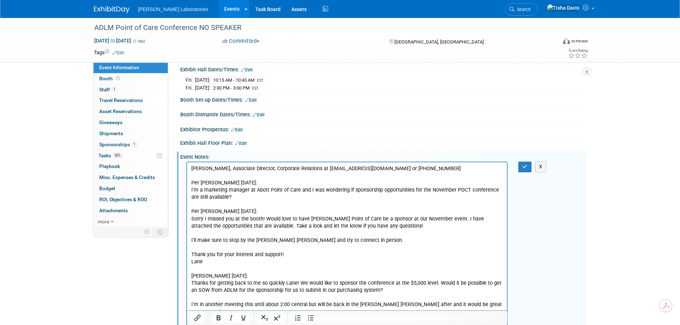
scroll to position [71, 0]
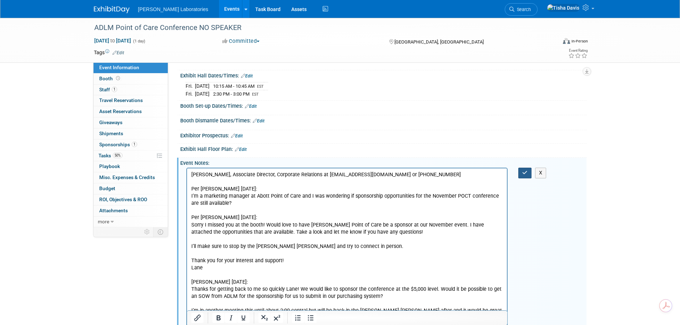
click at [524, 174] on icon "button" at bounding box center [524, 172] width 5 height 5
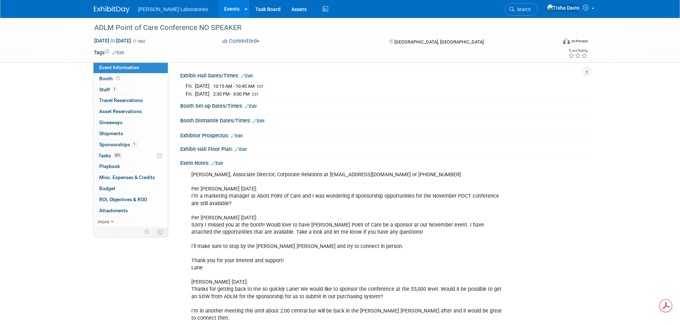
click at [221, 163] on link "Edit" at bounding box center [217, 163] width 12 height 5
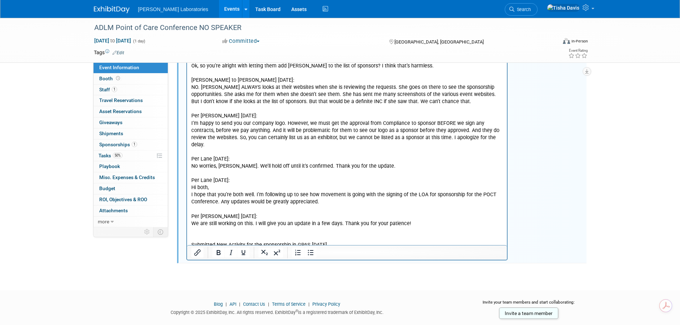
scroll to position [646, 0]
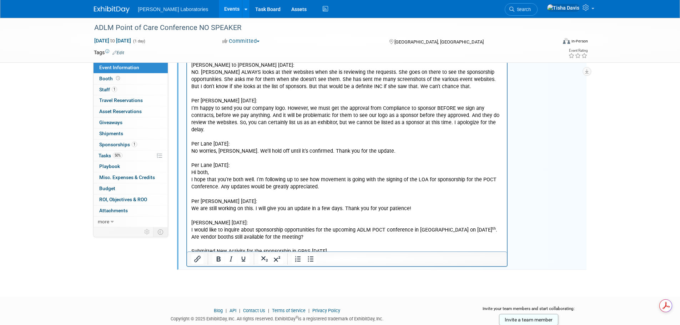
click at [332, 227] on p "I would like to inquire about sponsorship opportunities for the upcoming ADLM P…" at bounding box center [347, 234] width 312 height 14
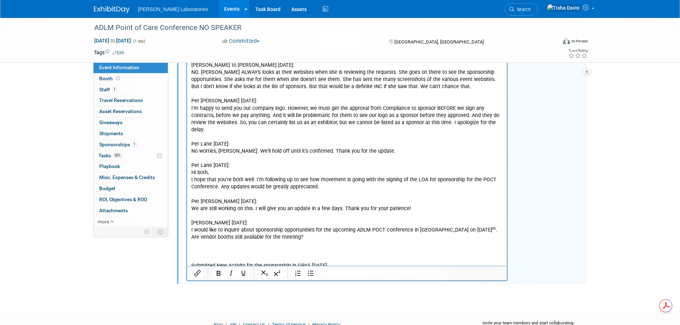
click at [325, 248] on p "Rich Text Area. Press ALT-0 for help." at bounding box center [347, 251] width 312 height 7
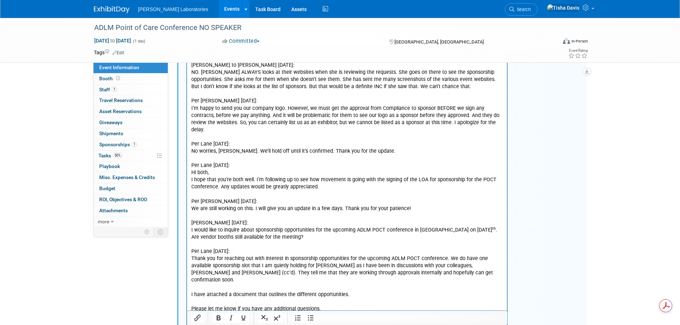
click at [232, 299] on p "Rich Text Area. Press ALT-0 for help." at bounding box center [347, 302] width 312 height 7
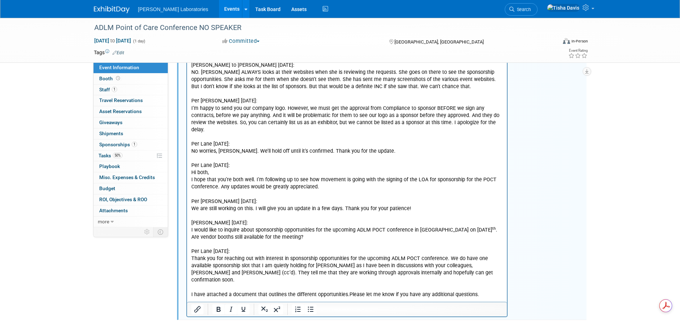
click at [491, 291] on p "I have attached a document that outlines the different opportunities. Please le…" at bounding box center [347, 294] width 312 height 7
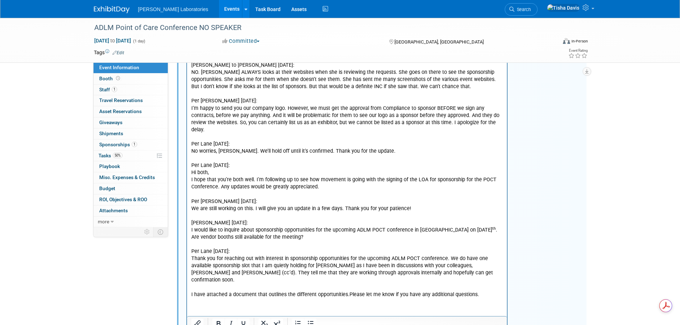
click at [196, 306] on p "Rich Text Area. Press ALT-0 for help." at bounding box center [347, 309] width 312 height 7
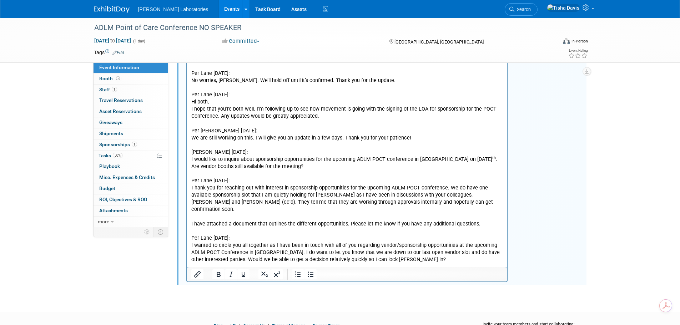
scroll to position [718, 0]
click at [421, 263] on p "Submitted New Activity for the sponsorship in GPAS 9/23/25." at bounding box center [347, 270] width 312 height 14
click at [421, 242] on p "I wanted to circle you all together as I have been in touch with all of you reg…" at bounding box center [347, 252] width 312 height 21
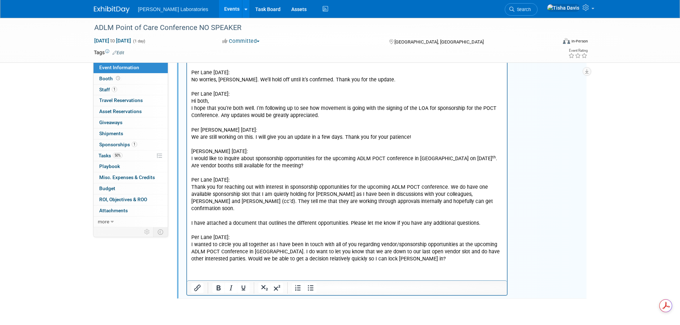
click at [209, 270] on p "Rich Text Area. Press ALT-0 for help." at bounding box center [347, 273] width 312 height 7
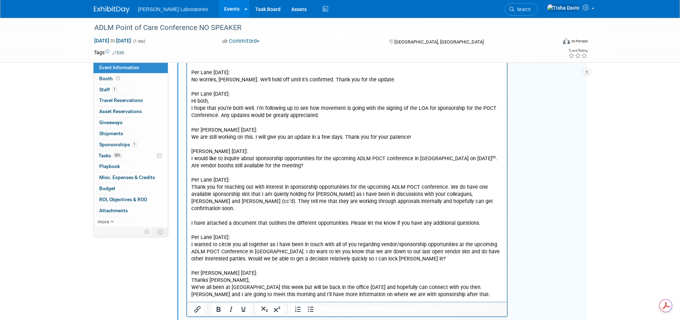
click at [414, 284] on p "We’ve all been at ACEP this week but will be back in the office tomorrow and ho…" at bounding box center [347, 291] width 312 height 14
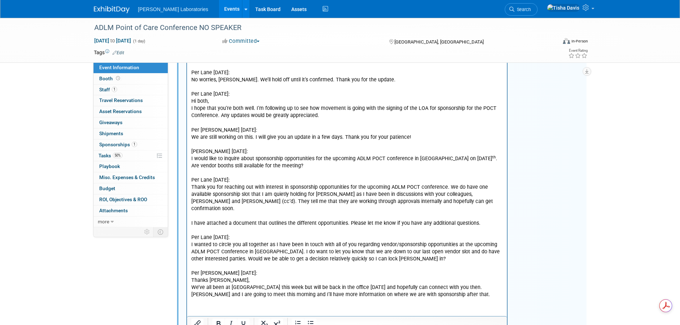
click at [194, 306] on p "Rich Text Area. Press ALT-0 for help." at bounding box center [347, 309] width 312 height 7
click at [369, 313] on p "Besides Ben….i haven’t met you before. Im on the Informatics side and live in C…" at bounding box center [347, 320] width 312 height 14
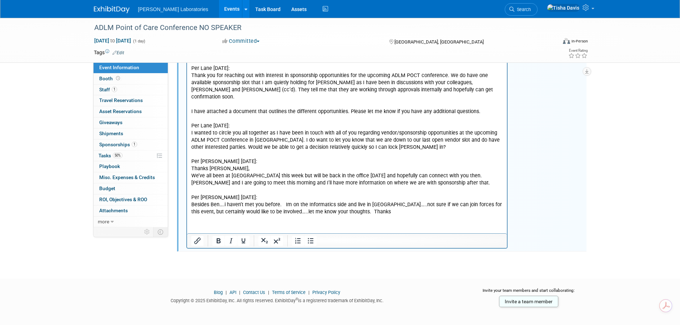
scroll to position [833, 0]
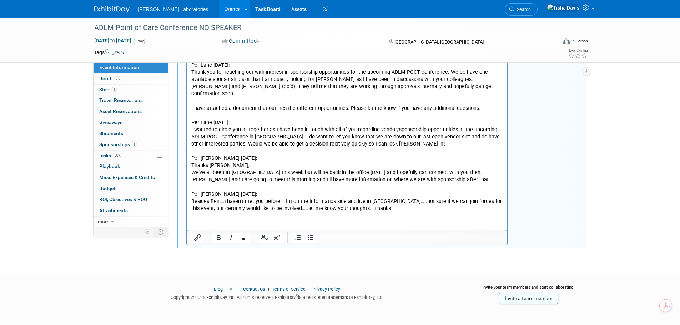
click at [238, 220] on p "Rich Text Area. Press ALT-0 for help." at bounding box center [347, 223] width 312 height 7
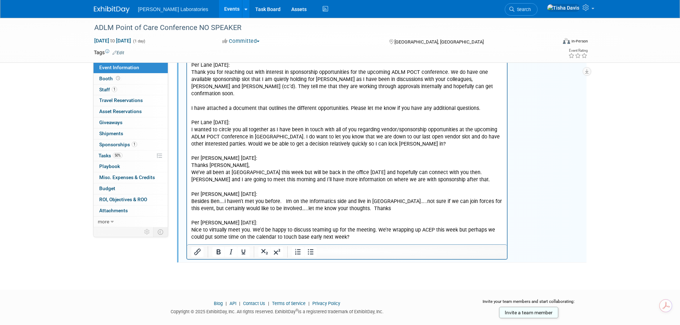
click at [357, 227] on p "Nice to virtually meet you. We’d be happy to discuss teaming up for the meeting…" at bounding box center [347, 234] width 312 height 14
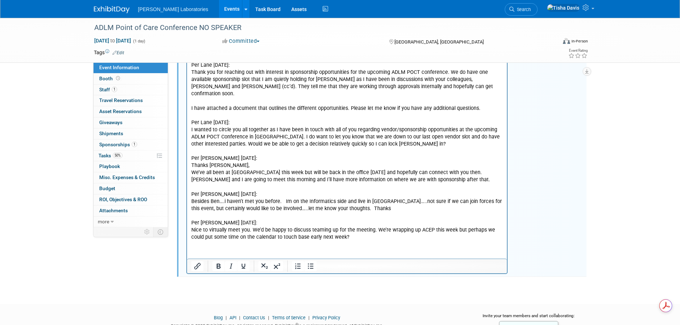
click at [255, 248] on p "Rich Text Area. Press ALT-0 for help." at bounding box center [347, 251] width 312 height 7
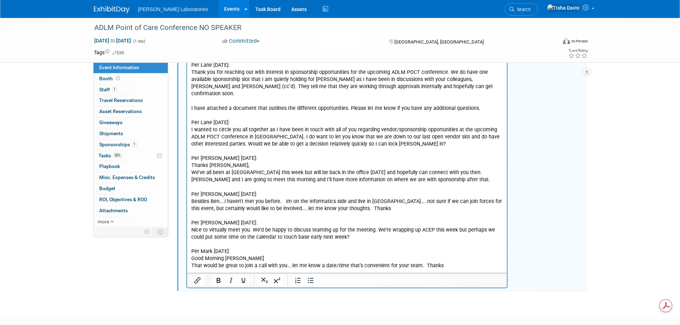
click at [467, 263] on p "That would be great to join a call with you….let me know a date/time that’s con…" at bounding box center [347, 266] width 312 height 7
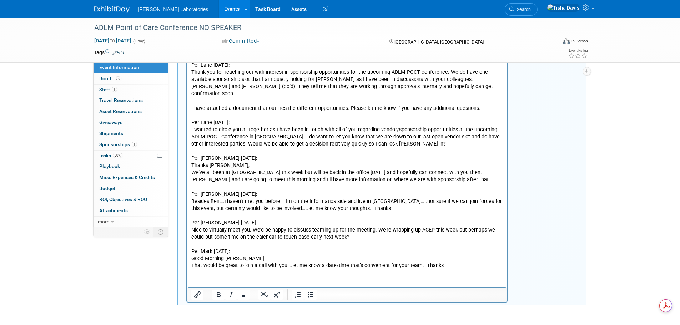
click at [208, 277] on p "Rich Text Area. Press ALT-0 for help." at bounding box center [347, 280] width 312 height 7
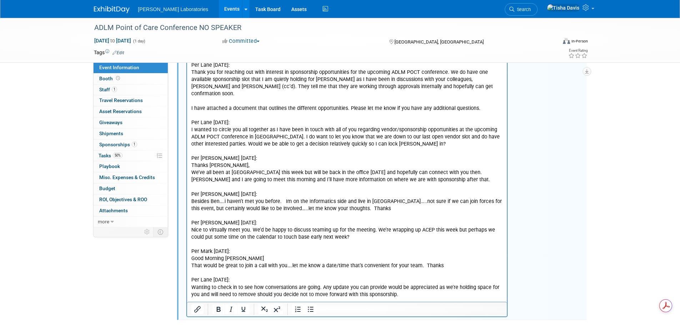
click at [403, 284] on p "Wanting to check in to see how conversations are going. Any update you can prov…" at bounding box center [347, 291] width 312 height 14
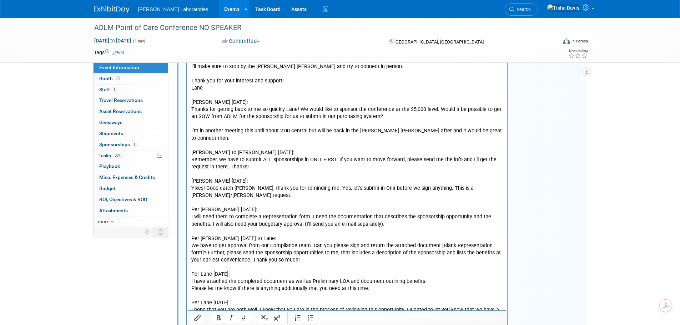
scroll to position [155, 0]
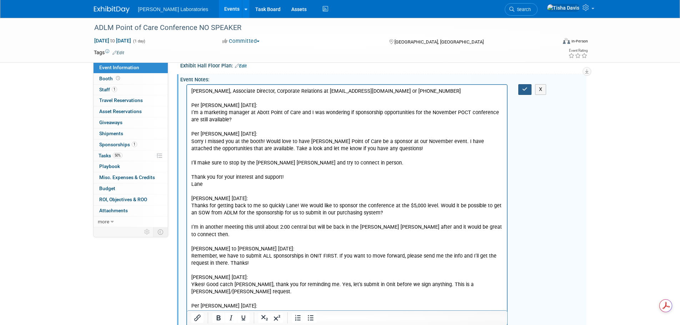
click at [526, 89] on icon "button" at bounding box center [524, 89] width 5 height 5
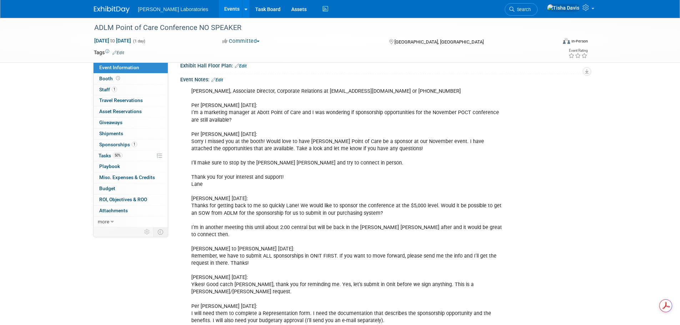
click at [219, 7] on link "Events" at bounding box center [232, 9] width 26 height 18
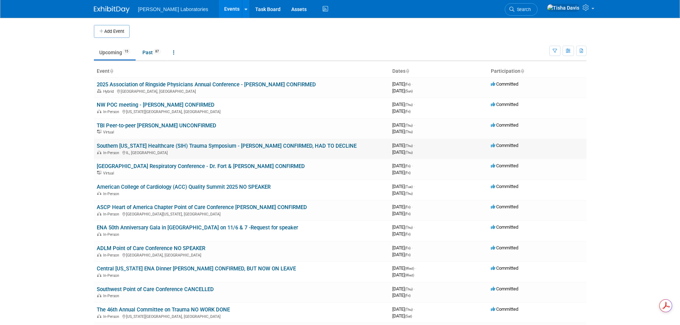
click at [225, 145] on link "Southern [US_STATE] Healthcare (SIH) Trauma Symposium - [PERSON_NAME] CONFIRMED…" at bounding box center [227, 146] width 260 height 6
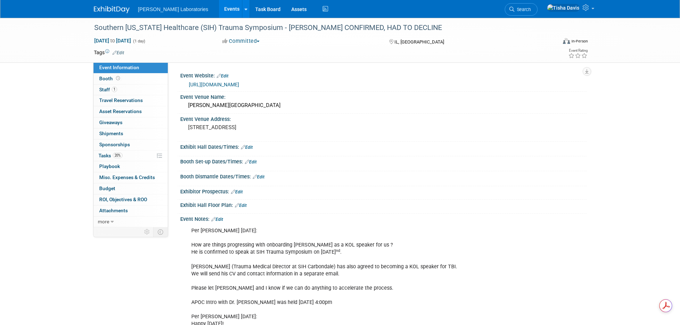
click at [220, 219] on link "Edit" at bounding box center [217, 219] width 12 height 5
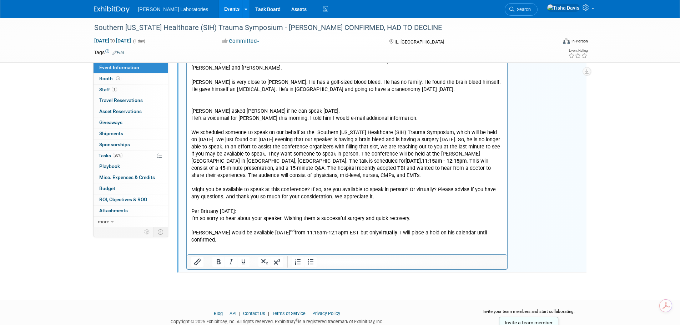
scroll to position [548, 0]
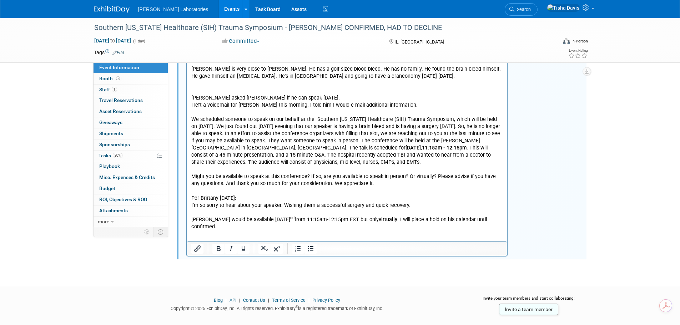
click at [249, 221] on p "TBI Point of Care Testing - [DATE] 11:15am - 12:15pm Sent an e-mail to [PERSON_…" at bounding box center [347, 105] width 312 height 251
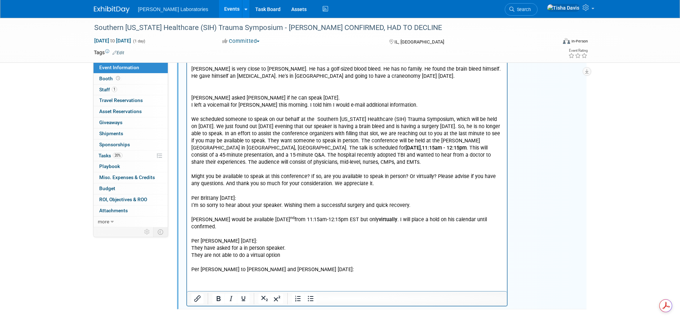
click at [243, 274] on p "Rich Text Area. Press ALT-0 for help." at bounding box center [347, 277] width 312 height 7
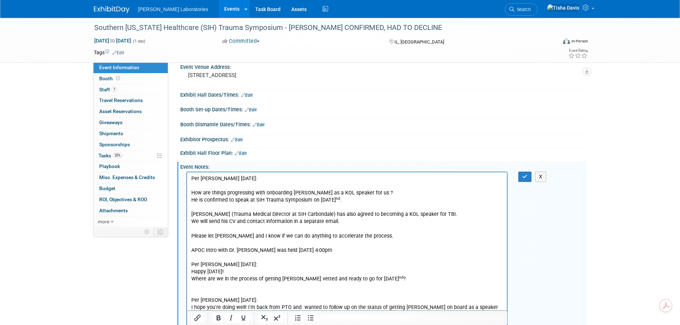
scroll to position [49, 0]
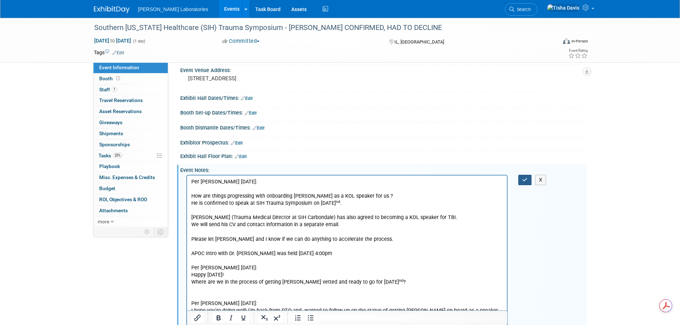
click at [523, 178] on icon "button" at bounding box center [524, 179] width 5 height 5
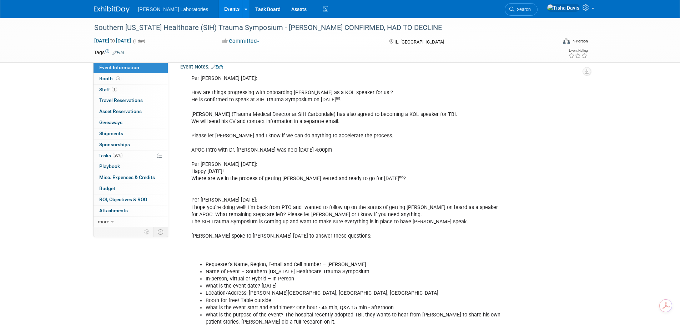
scroll to position [156, 0]
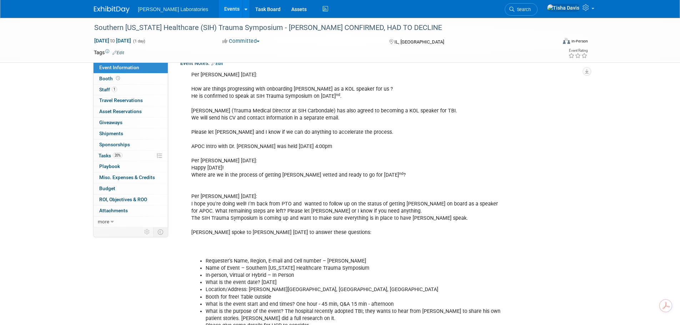
click at [219, 10] on link "Events" at bounding box center [232, 9] width 26 height 18
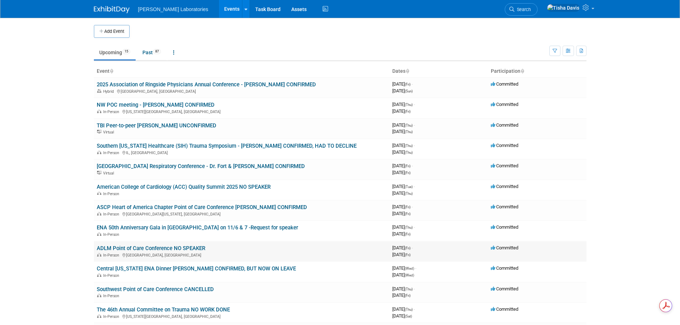
click at [191, 246] on link "ADLM Point of Care Conference NO SPEAKER" at bounding box center [151, 248] width 108 height 6
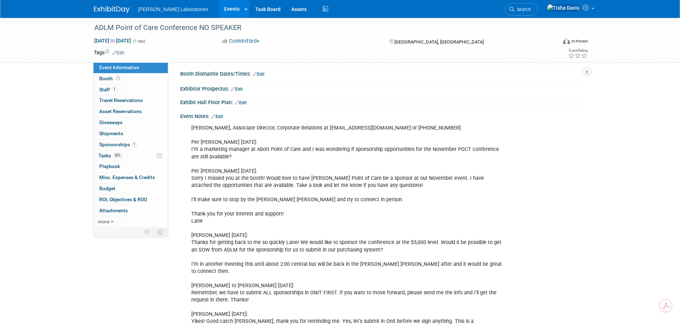
scroll to position [107, 0]
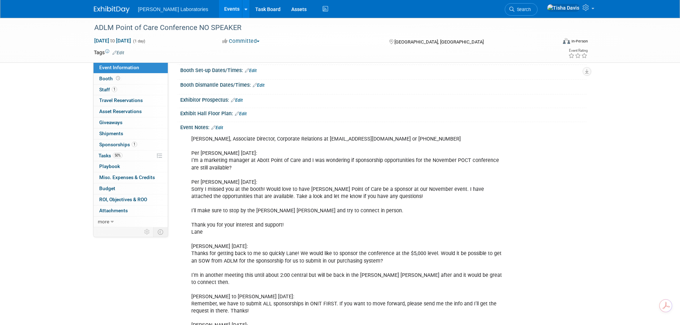
click at [221, 126] on link "Edit" at bounding box center [217, 127] width 12 height 5
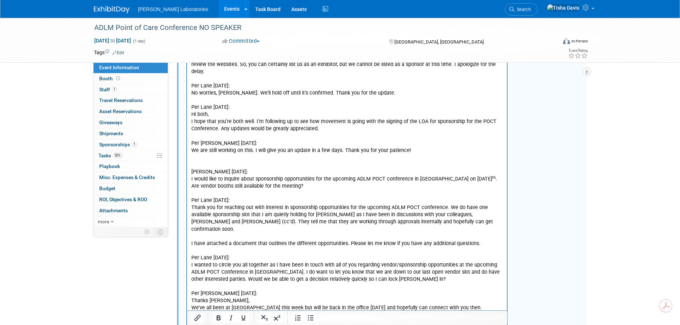
scroll to position [714, 0]
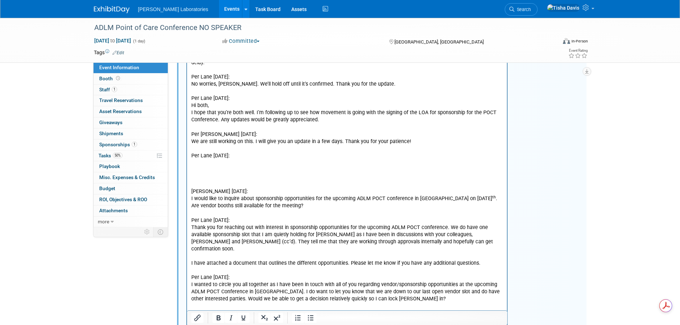
click at [213, 167] on p "Per Ben McLaughlin 8/29/25: I would like to inquire about sponsorship opportuni…" at bounding box center [347, 324] width 312 height 315
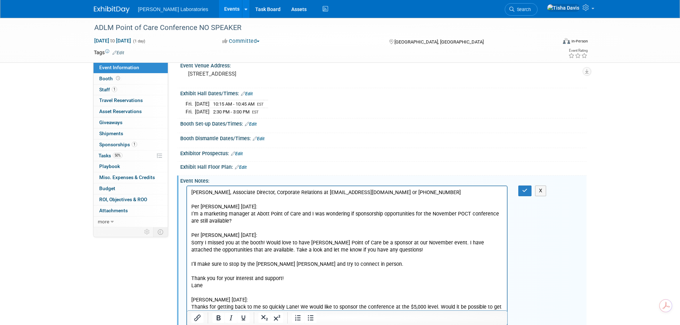
scroll to position [36, 0]
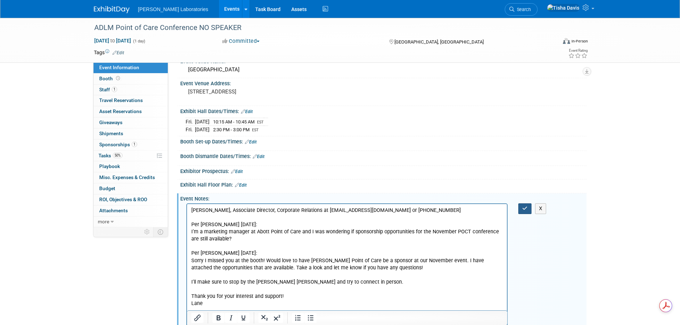
click at [525, 207] on icon "button" at bounding box center [524, 208] width 5 height 5
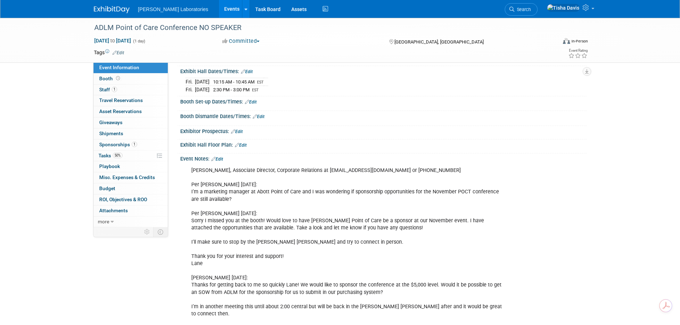
scroll to position [71, 0]
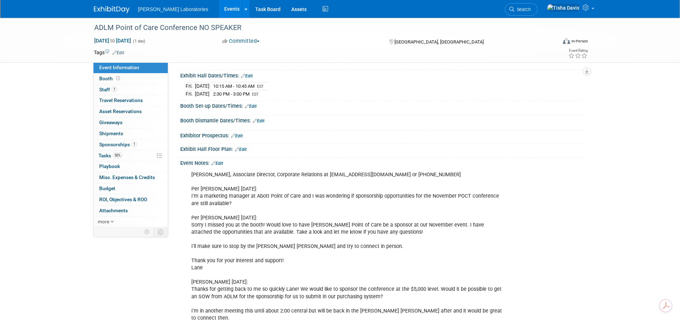
click at [220, 162] on link "Edit" at bounding box center [217, 163] width 12 height 5
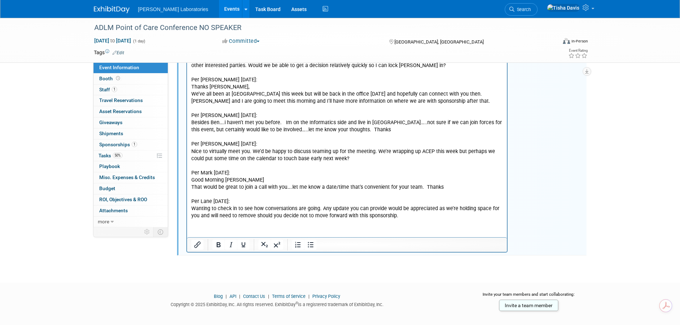
scroll to position [976, 0]
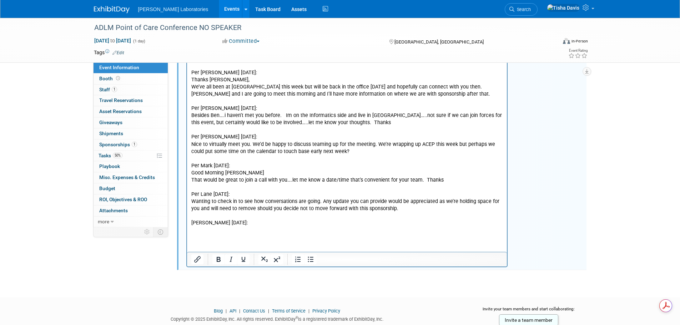
click at [214, 227] on p "Rich Text Area. Press ALT-0 for help." at bounding box center [347, 230] width 312 height 7
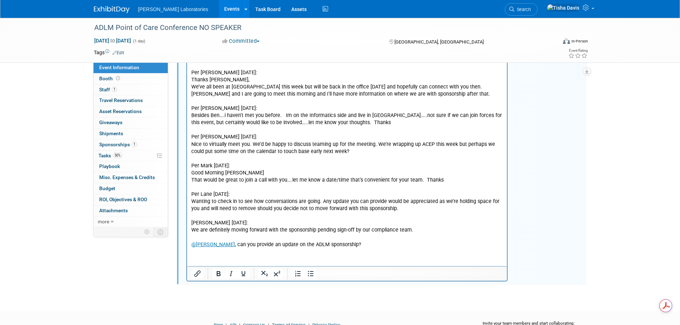
click at [210, 234] on p "Rich Text Area. Press ALT-0 for help." at bounding box center [347, 237] width 312 height 7
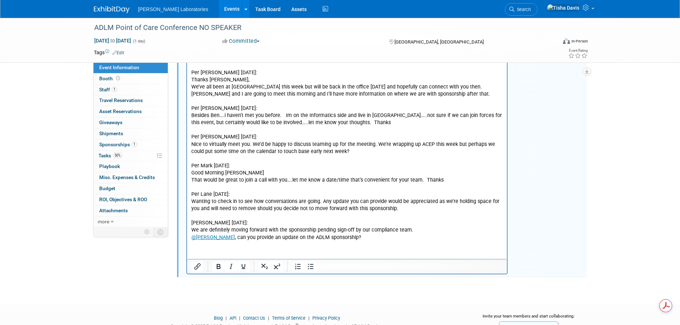
click at [220, 242] on p "Submitted New Activity for the sponsorship in GPAS 9/23/25." at bounding box center [347, 256] width 312 height 29
click at [200, 242] on p "Submitted New Activity for the sponsorship in GPAS 9/23/25." at bounding box center [347, 256] width 312 height 29
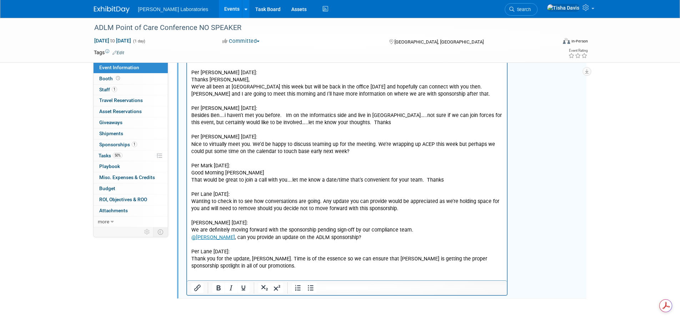
click at [219, 270] on p "Submitted New Activity for the sponsorship in GPAS 9/23/25." at bounding box center [347, 280] width 312 height 21
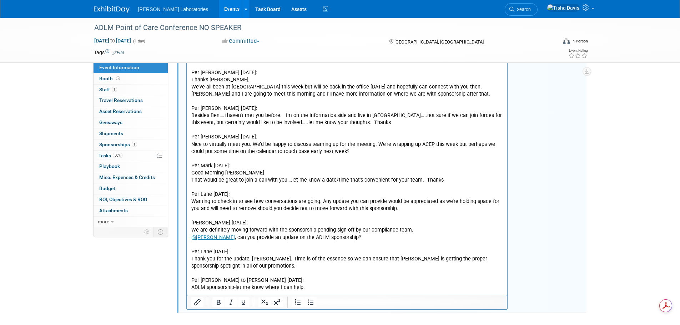
click at [320, 284] on p "ADLM sponsorship-let me know where I can help." at bounding box center [347, 287] width 312 height 7
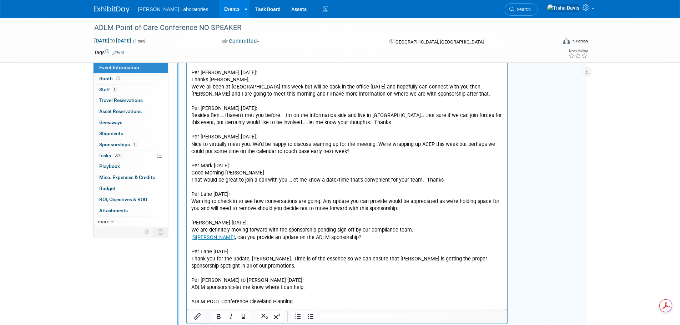
click at [293, 299] on p "ADLM POCT Conference Cleveland Planning" at bounding box center [347, 302] width 312 height 7
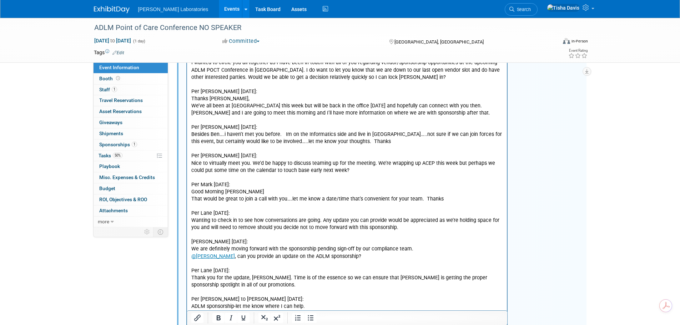
scroll to position [1047, 0]
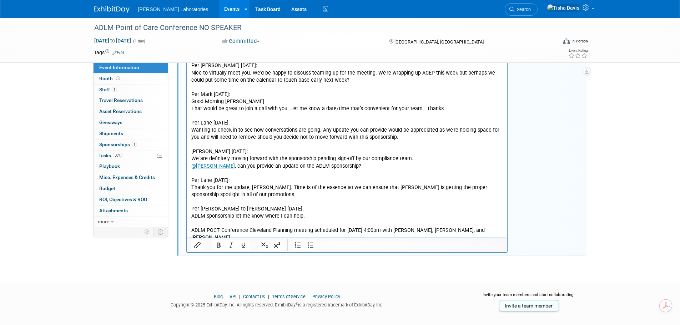
click at [357, 242] on p "Submitted New Activity for the sponsorship in GPAS 9/23/25." at bounding box center [347, 249] width 312 height 14
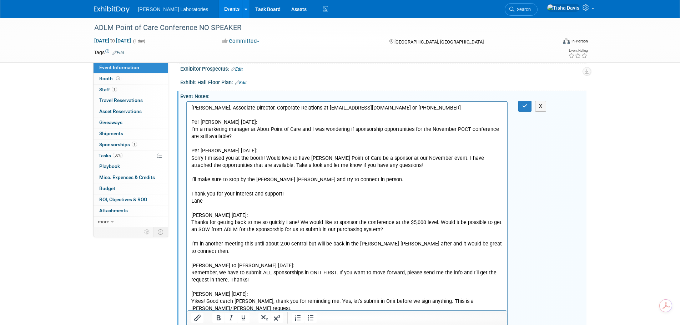
scroll to position [48, 0]
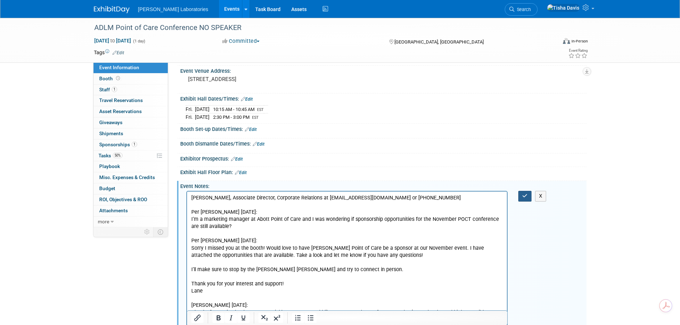
click at [523, 195] on icon "button" at bounding box center [524, 195] width 5 height 5
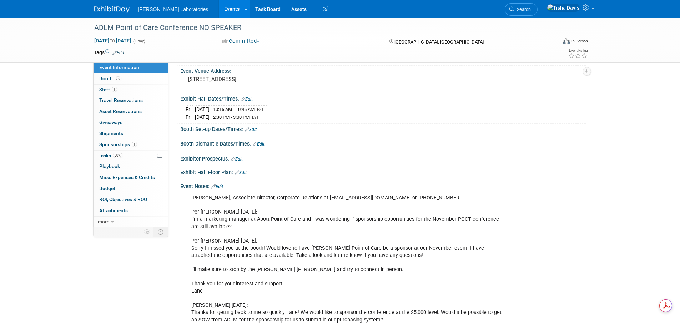
click at [219, 5] on link "Events" at bounding box center [232, 9] width 26 height 18
